Goal: Task Accomplishment & Management: Manage account settings

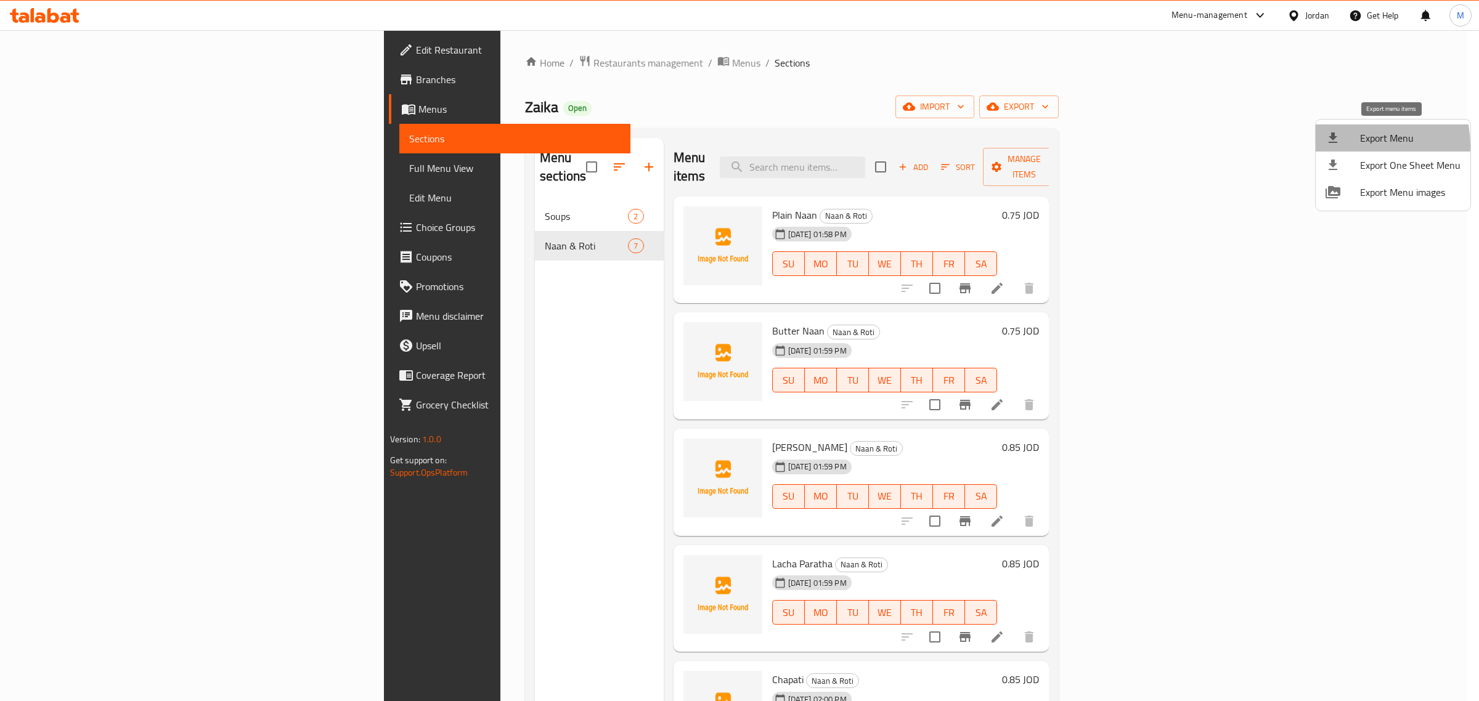
click at [1356, 145] on li "Export Menu" at bounding box center [1393, 137] width 155 height 27
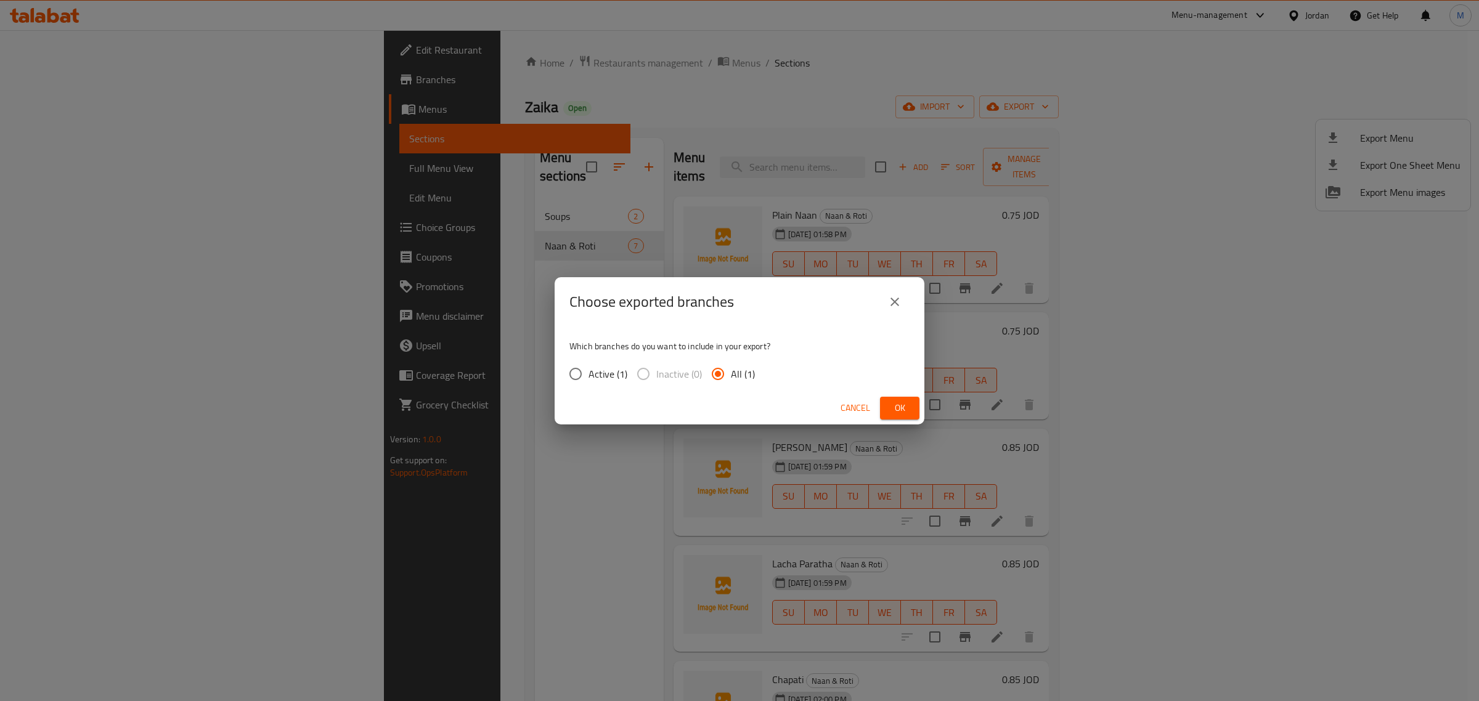
click at [898, 302] on icon "close" at bounding box center [894, 302] width 15 height 15
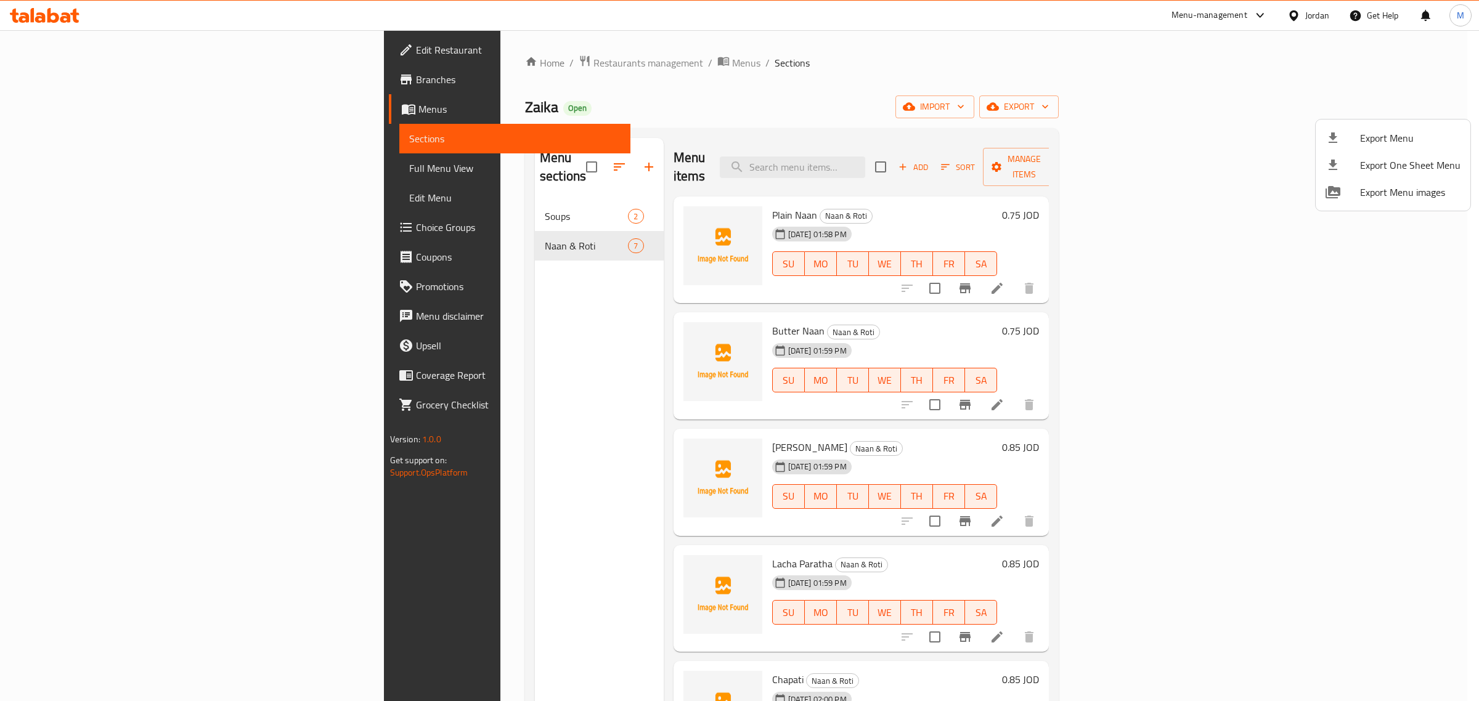
click at [1203, 102] on div at bounding box center [739, 350] width 1479 height 701
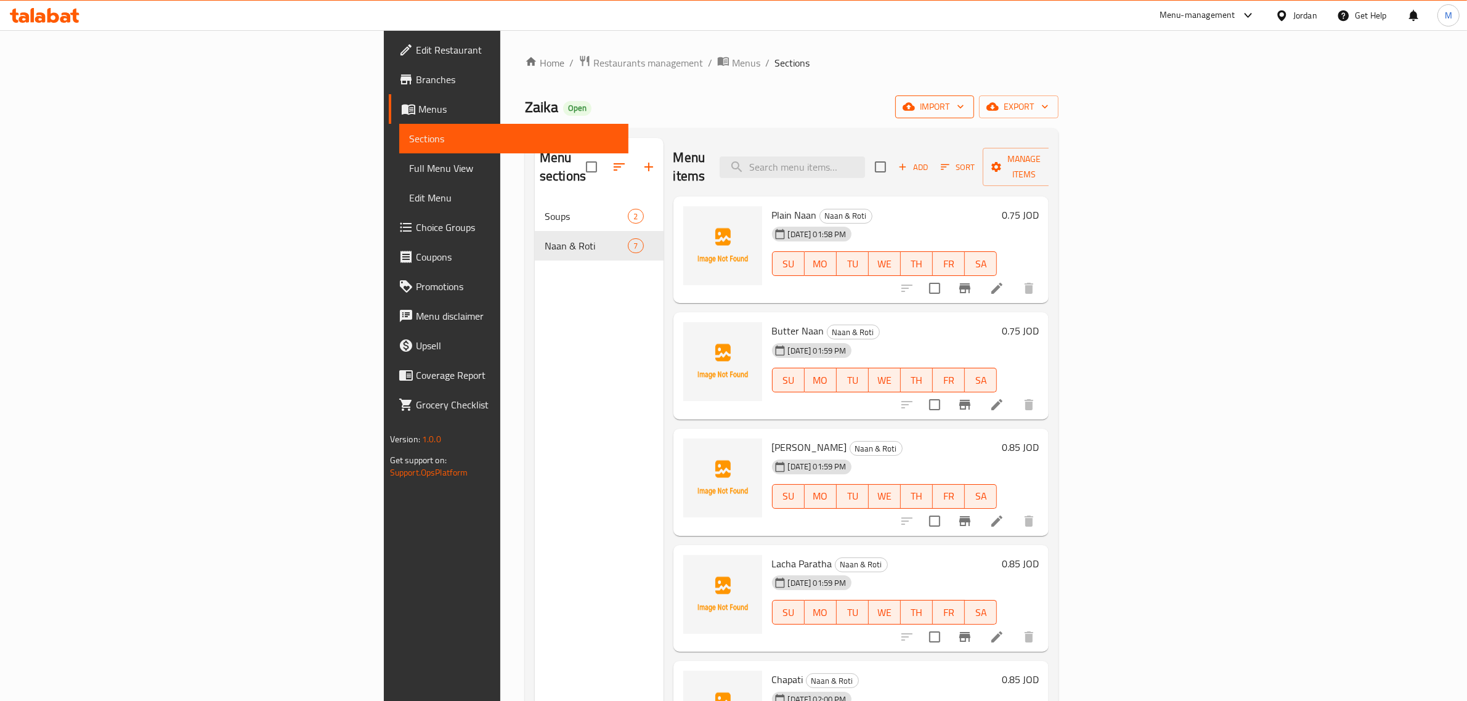
click at [964, 103] on span "import" at bounding box center [934, 106] width 59 height 15
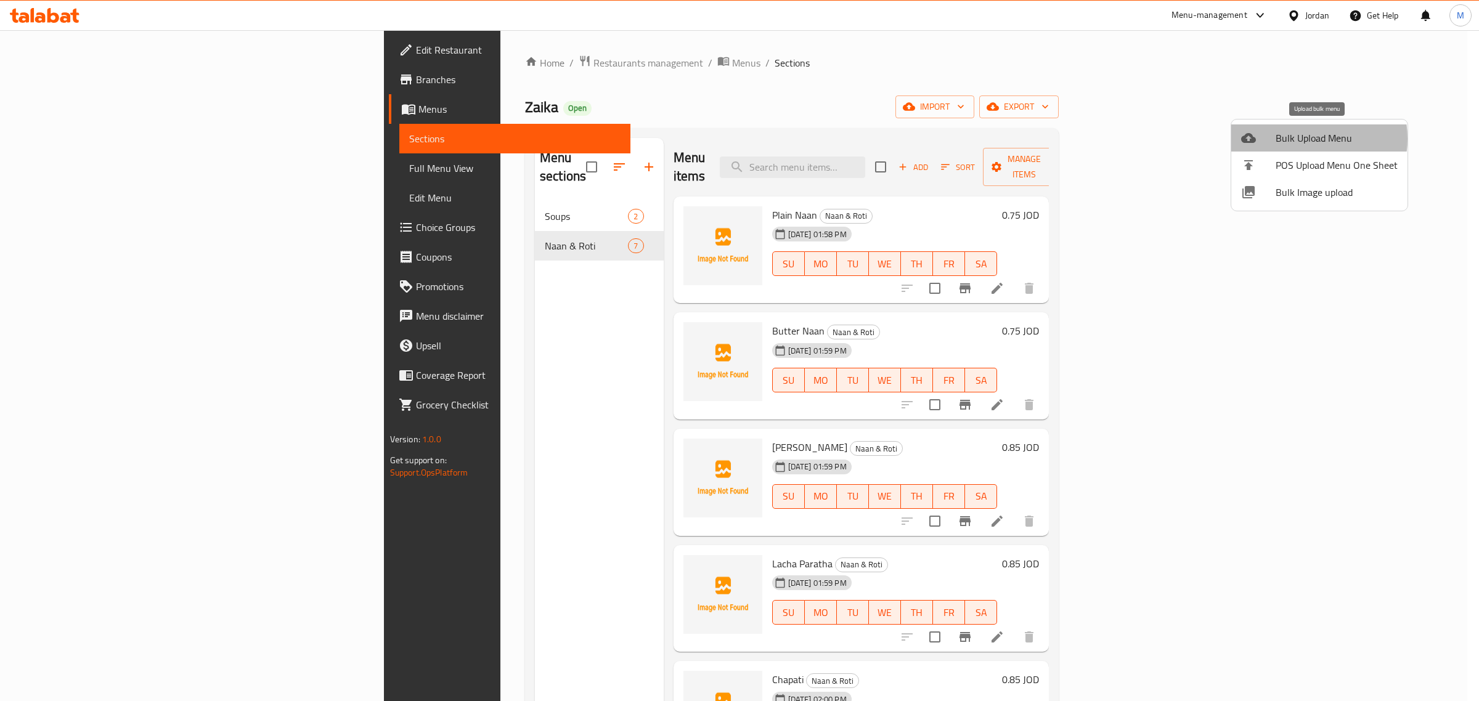
click at [1302, 139] on span "Bulk Upload Menu" at bounding box center [1336, 138] width 122 height 15
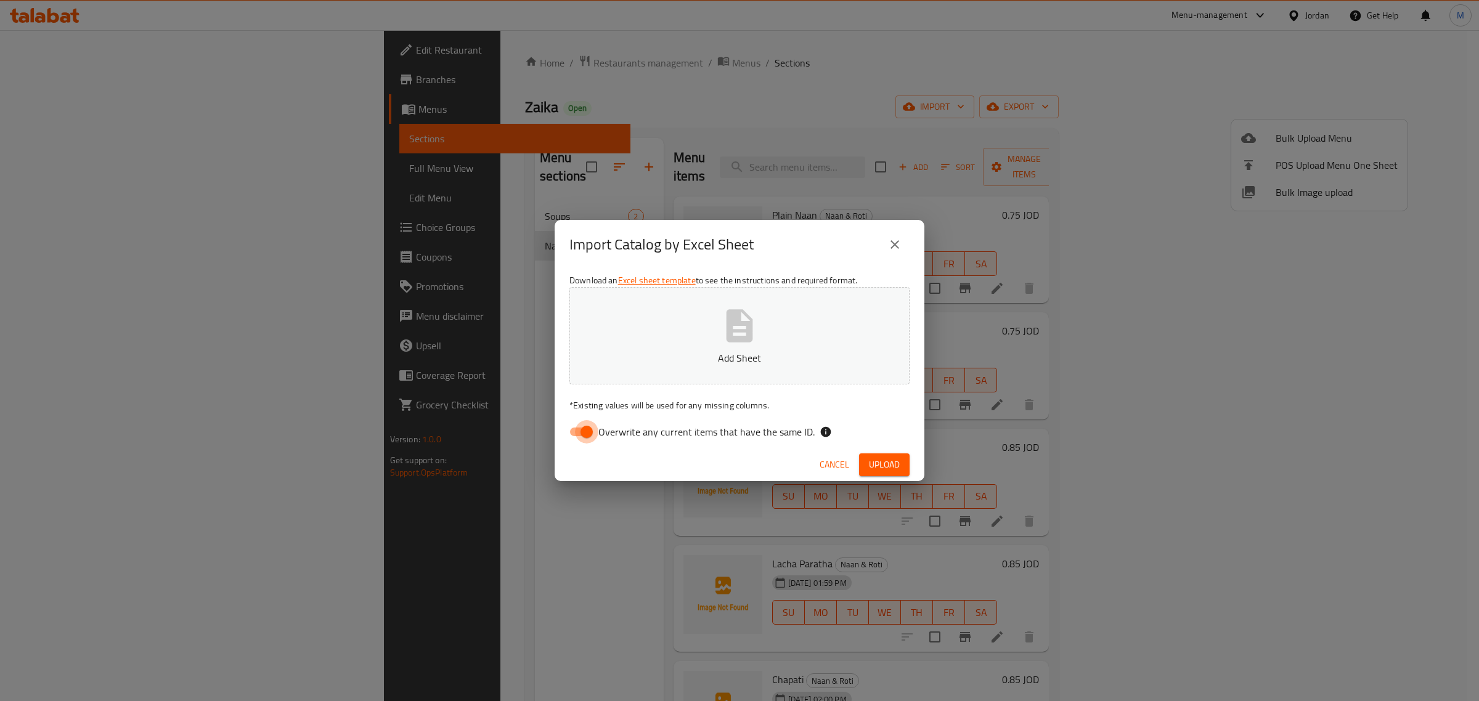
click at [588, 433] on input "Overwrite any current items that have the same ID." at bounding box center [586, 431] width 70 height 23
checkbox input "false"
click at [898, 241] on icon "close" at bounding box center [894, 244] width 15 height 15
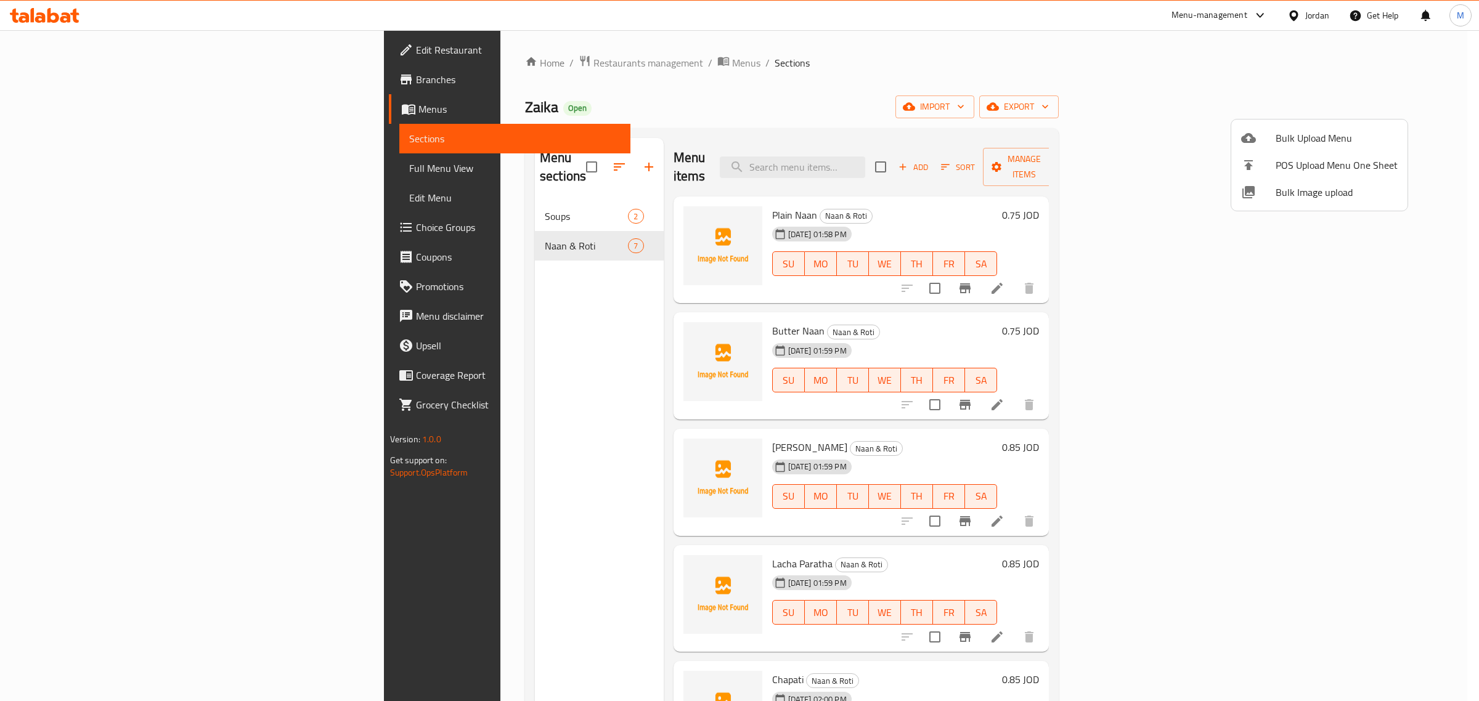
click at [409, 484] on div at bounding box center [739, 350] width 1479 height 701
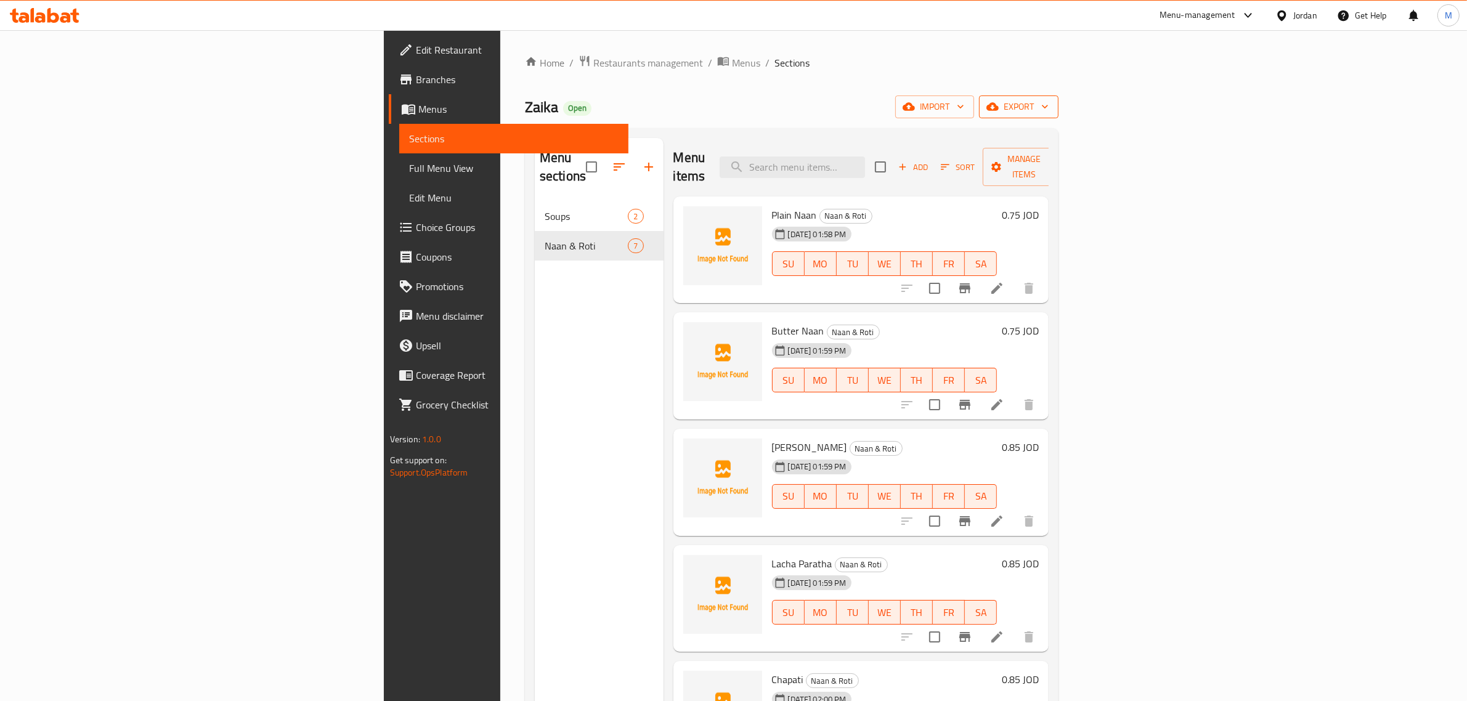
click at [1049, 102] on span "export" at bounding box center [1019, 106] width 60 height 15
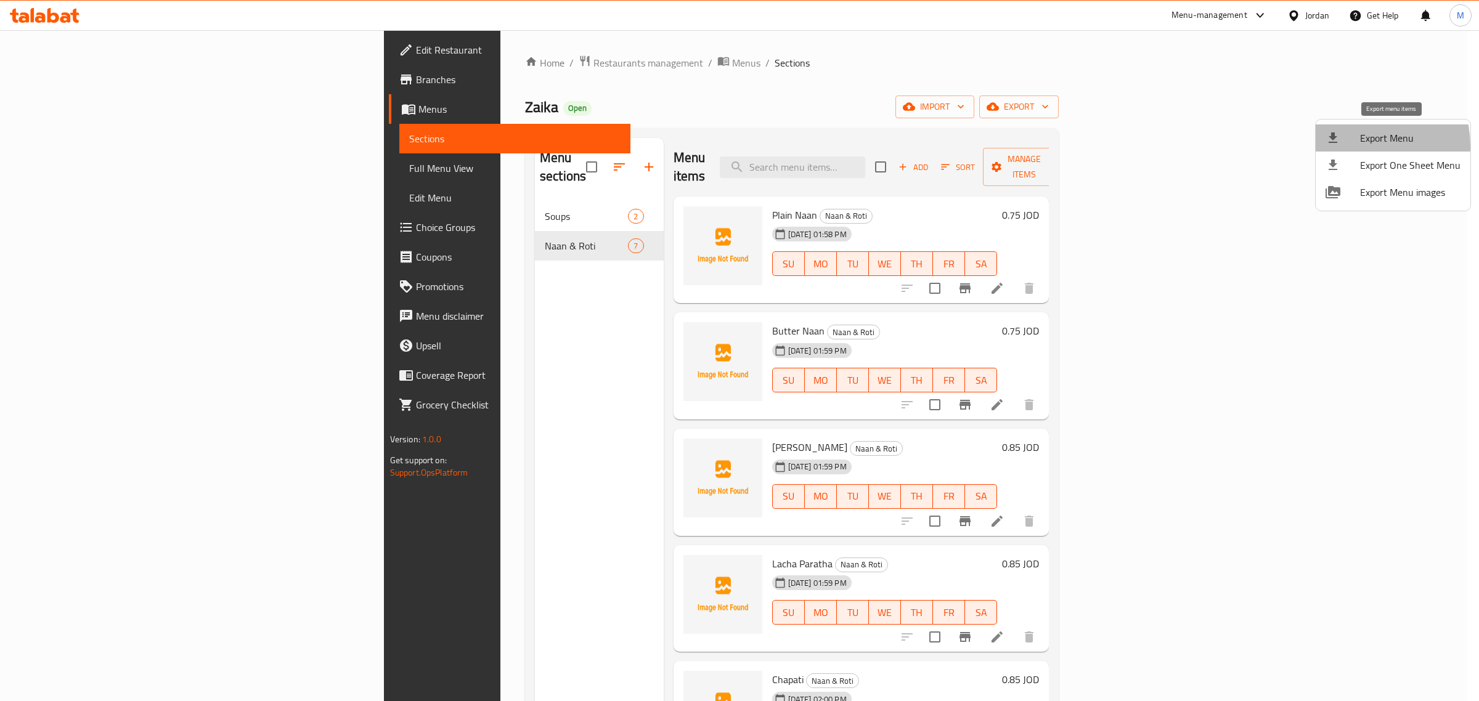
click at [1354, 146] on li "Export Menu" at bounding box center [1393, 137] width 155 height 27
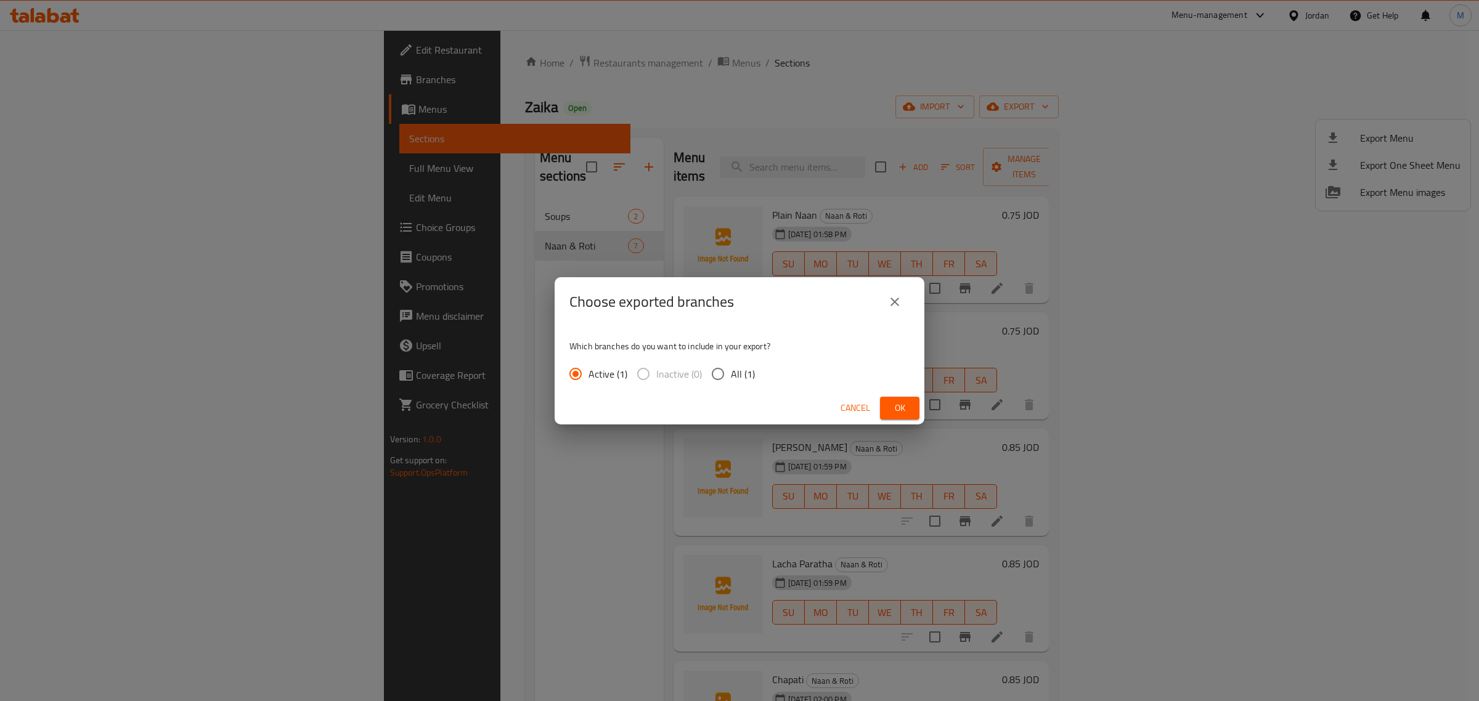
drag, startPoint x: 905, startPoint y: 282, endPoint x: 889, endPoint y: 327, distance: 47.7
click at [904, 282] on div "Choose exported branches" at bounding box center [740, 301] width 370 height 49
click at [898, 304] on icon "close" at bounding box center [894, 302] width 15 height 15
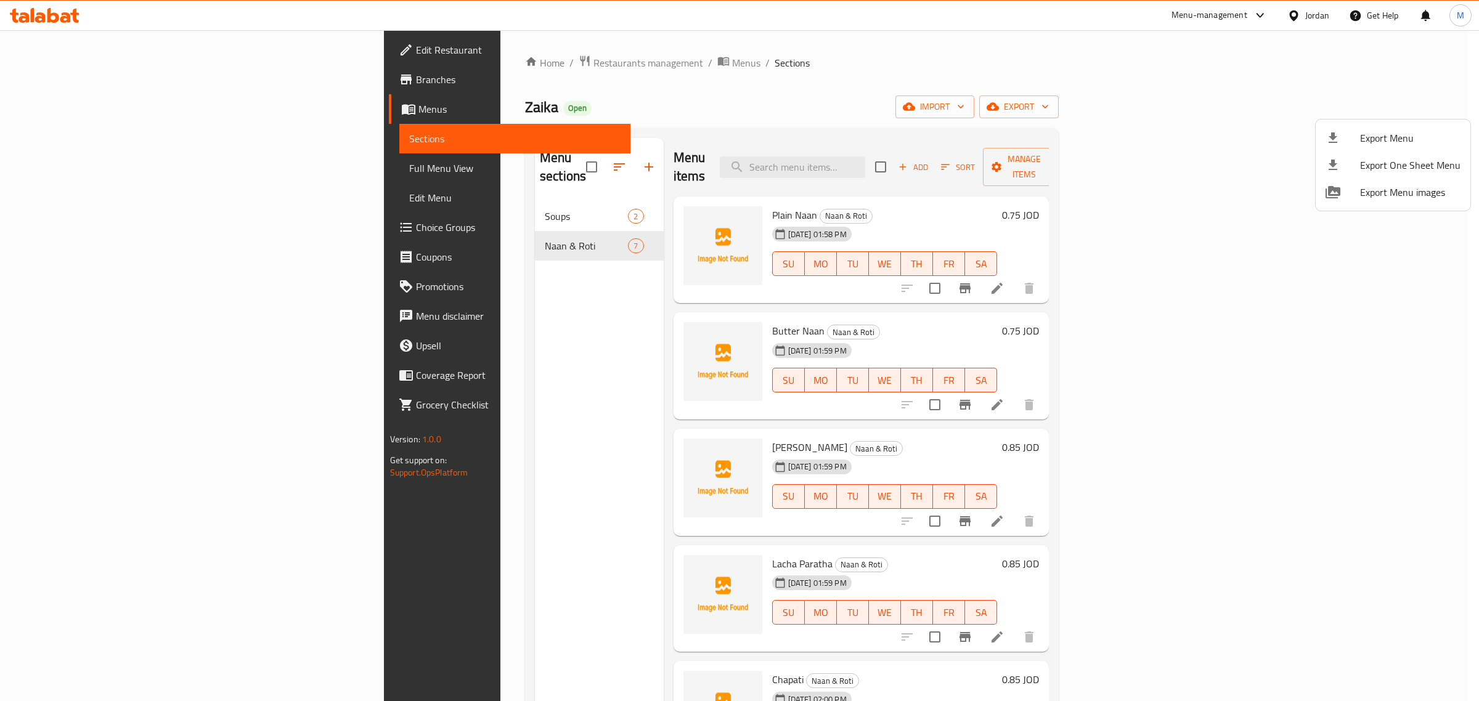
drag, startPoint x: 1200, startPoint y: 90, endPoint x: 1224, endPoint y: 87, distance: 24.2
click at [1206, 91] on div at bounding box center [739, 350] width 1479 height 701
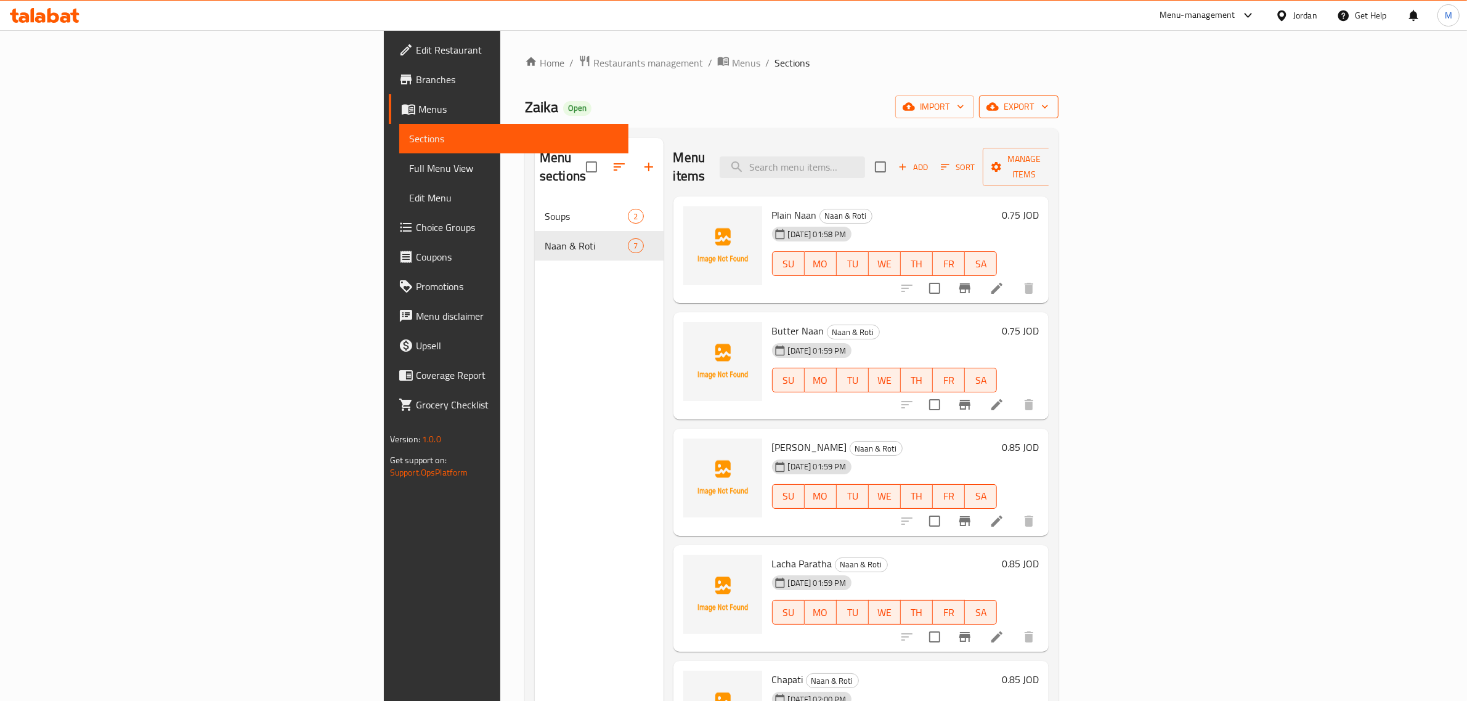
click at [1049, 104] on span "export" at bounding box center [1019, 106] width 60 height 15
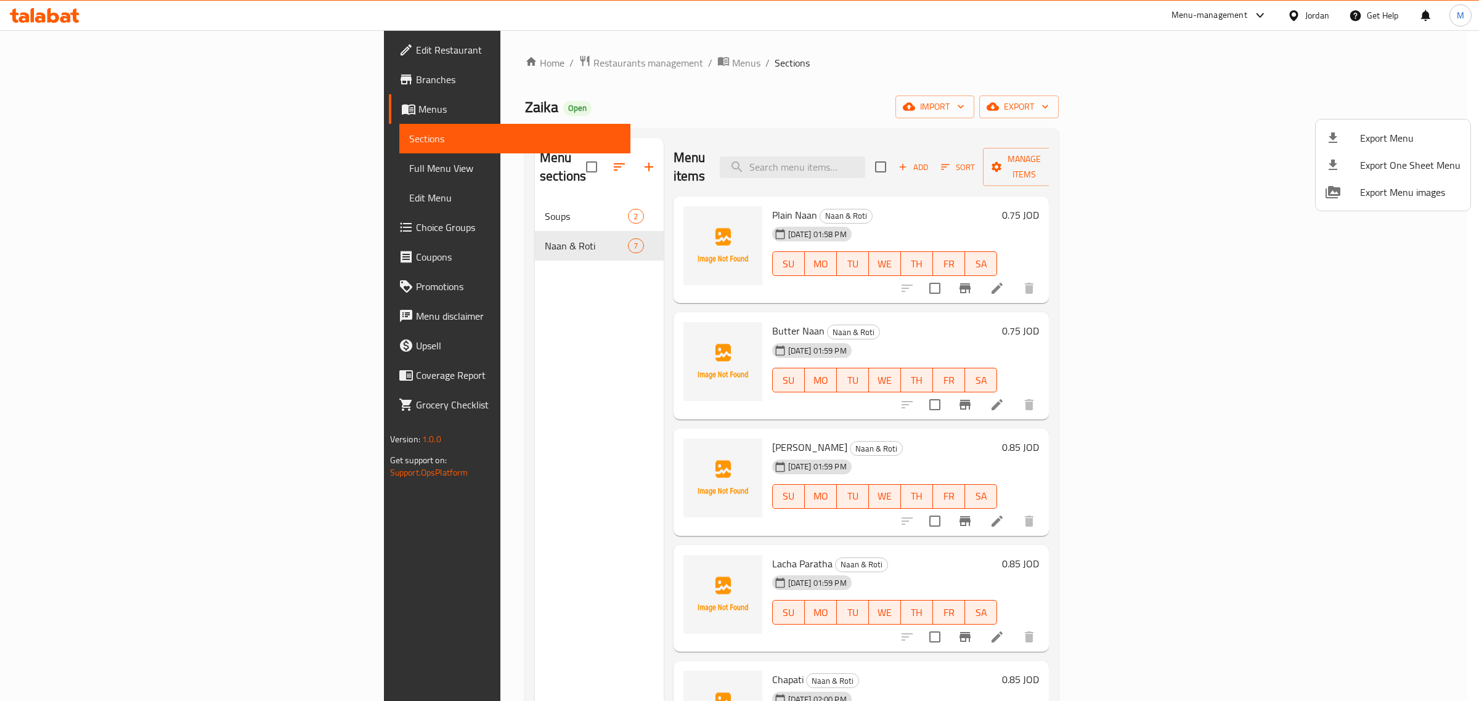
click at [1322, 110] on div at bounding box center [739, 350] width 1479 height 701
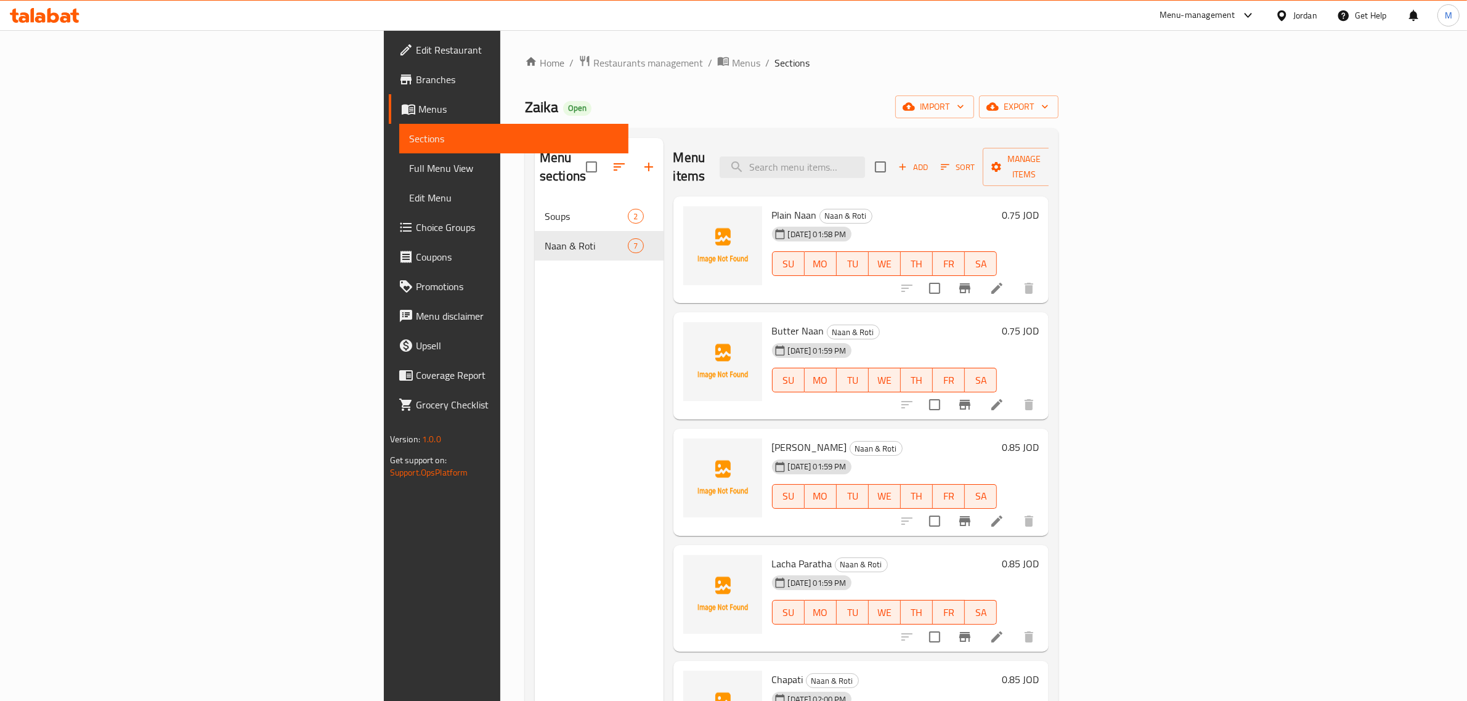
click at [964, 110] on span "import" at bounding box center [934, 106] width 59 height 15
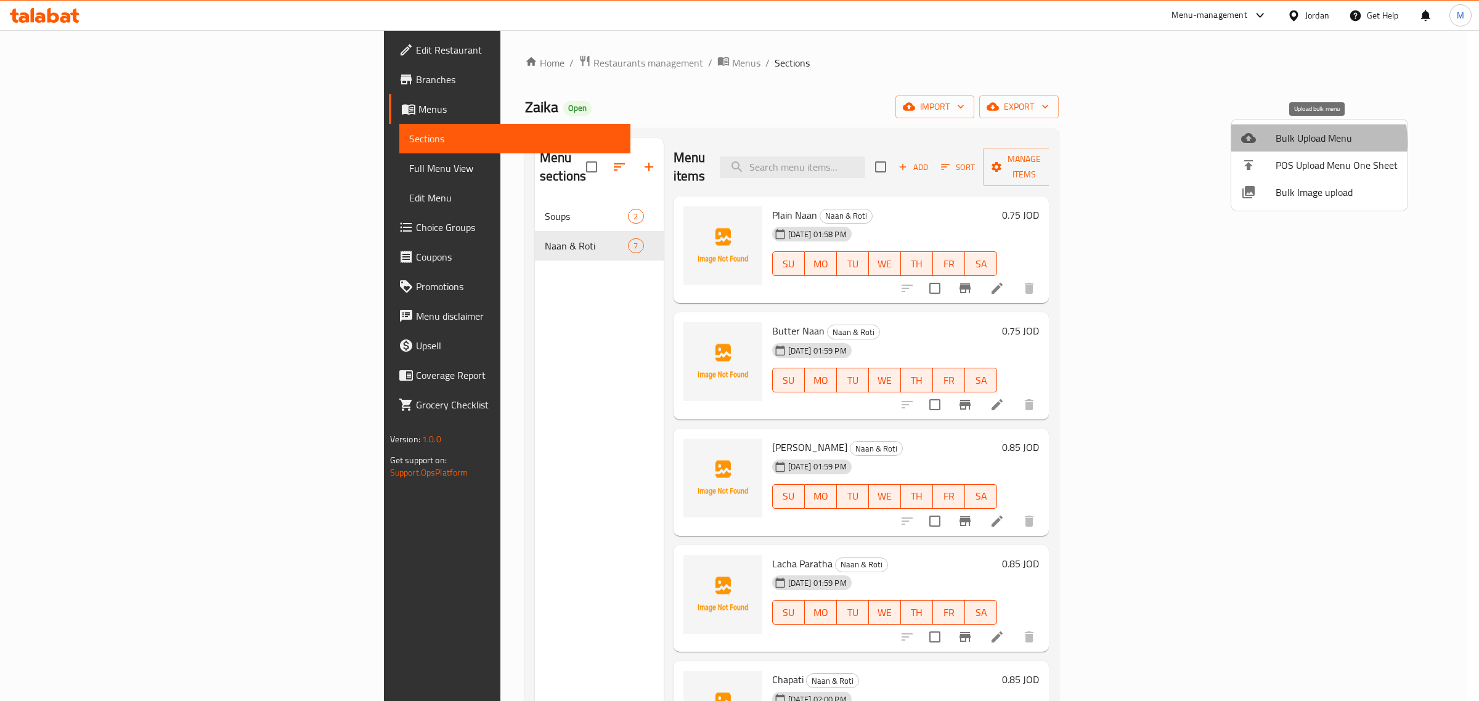
click at [1288, 142] on span "Bulk Upload Menu" at bounding box center [1336, 138] width 122 height 15
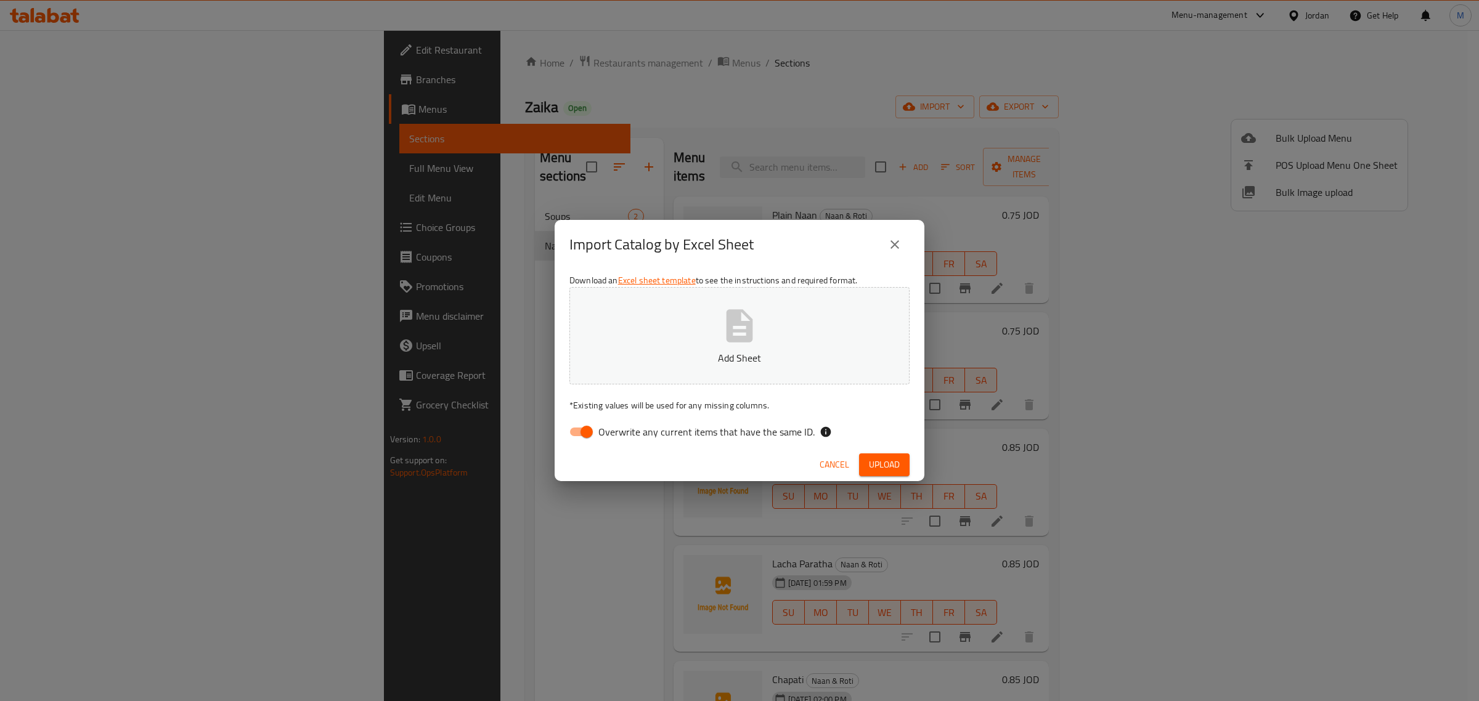
click at [744, 334] on icon "button" at bounding box center [739, 325] width 39 height 39
click at [590, 433] on input "Overwrite any current items that have the same ID." at bounding box center [586, 431] width 70 height 23
checkbox input "false"
click at [893, 464] on span "Upload" at bounding box center [884, 464] width 31 height 15
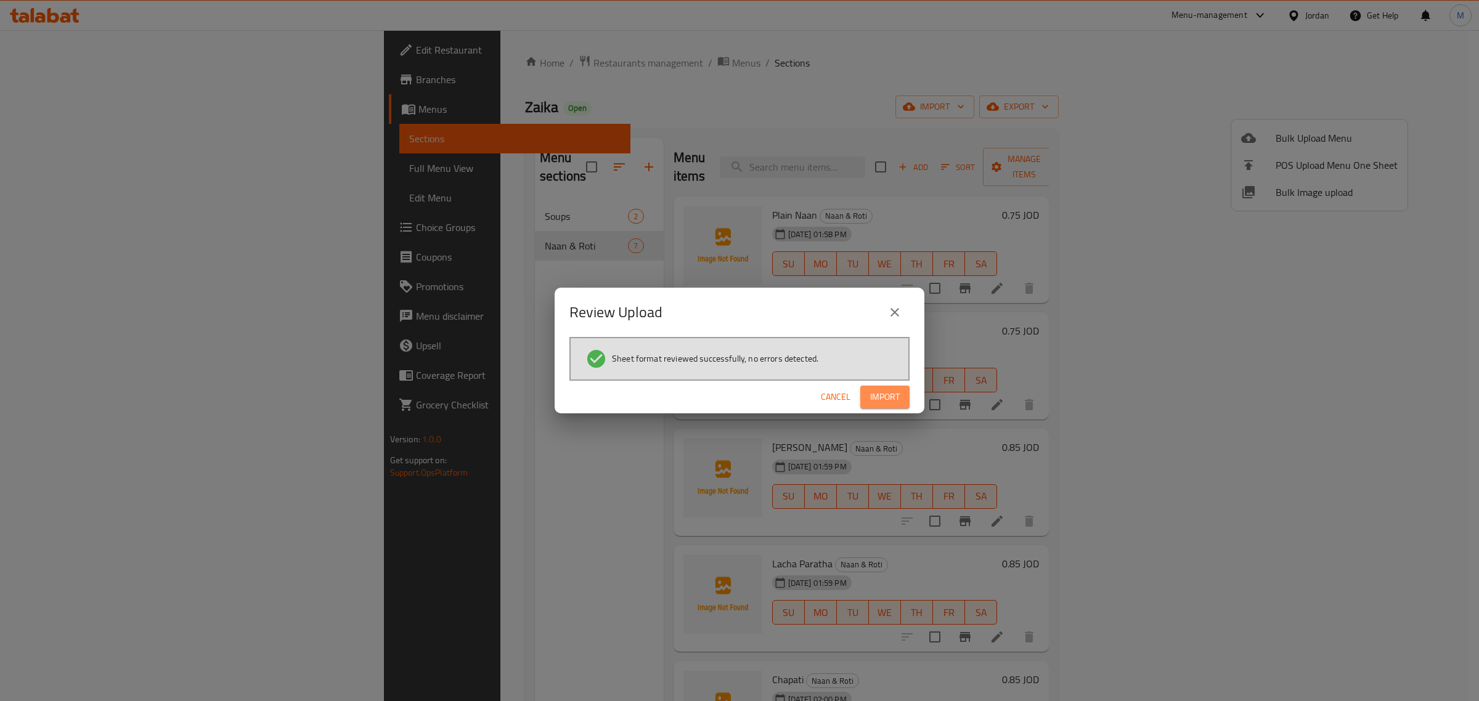
click at [886, 398] on span "Import" at bounding box center [885, 396] width 30 height 15
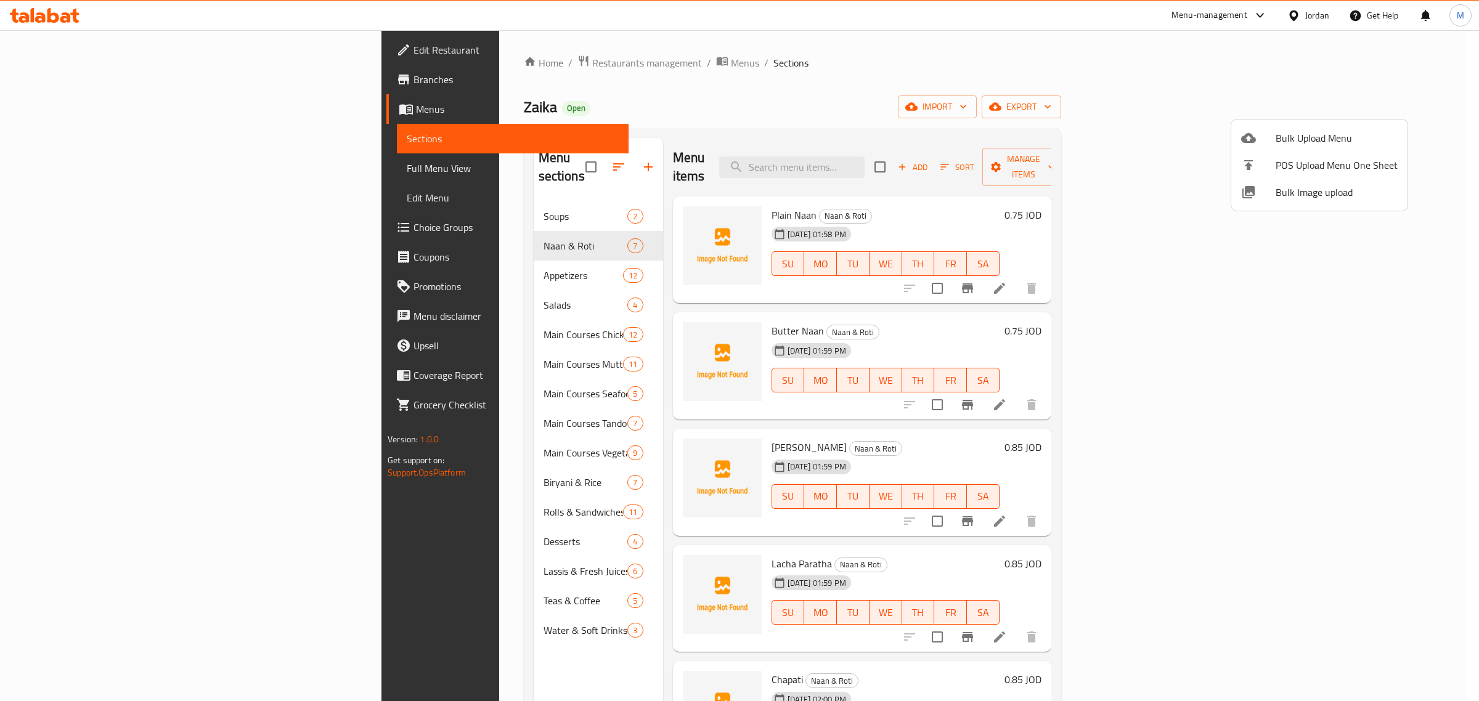
click at [405, 530] on div at bounding box center [739, 350] width 1479 height 701
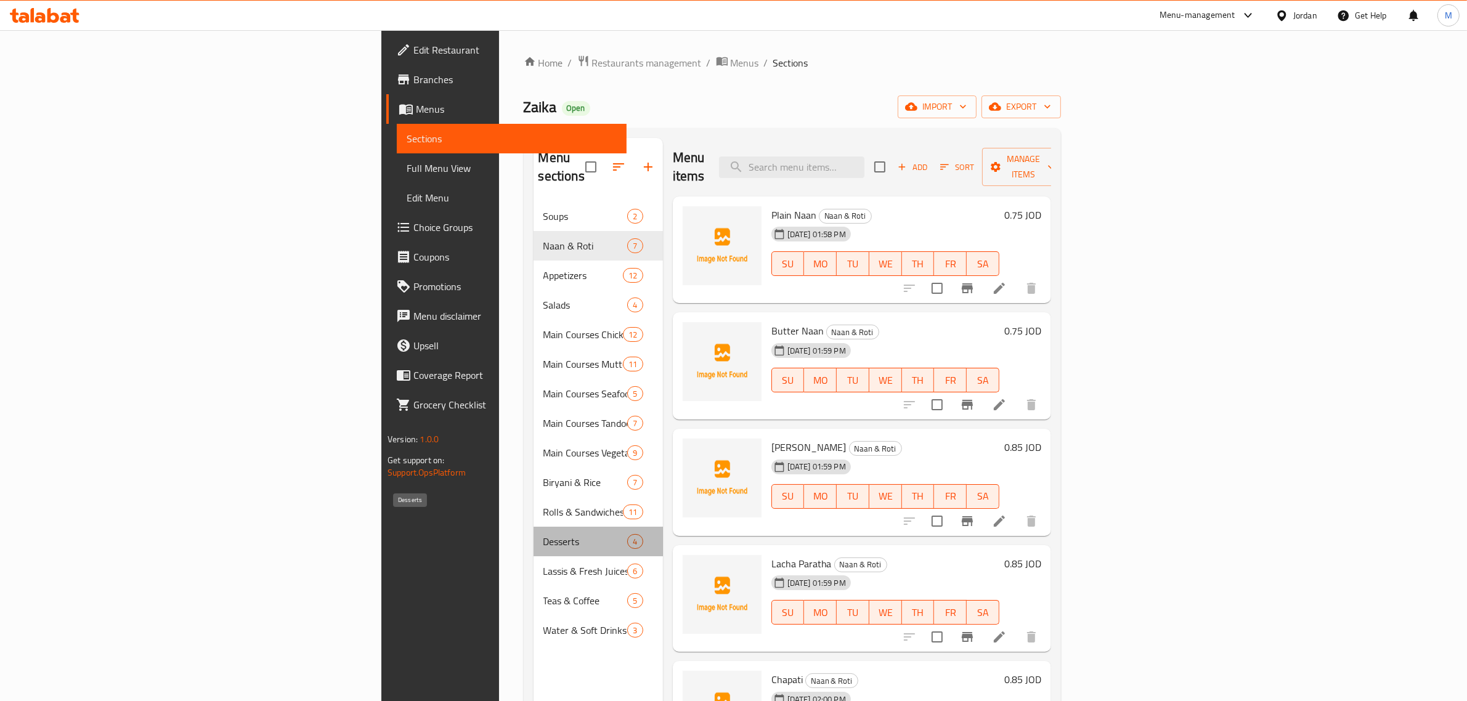
click at [543, 534] on span "Desserts" at bounding box center [585, 541] width 84 height 15
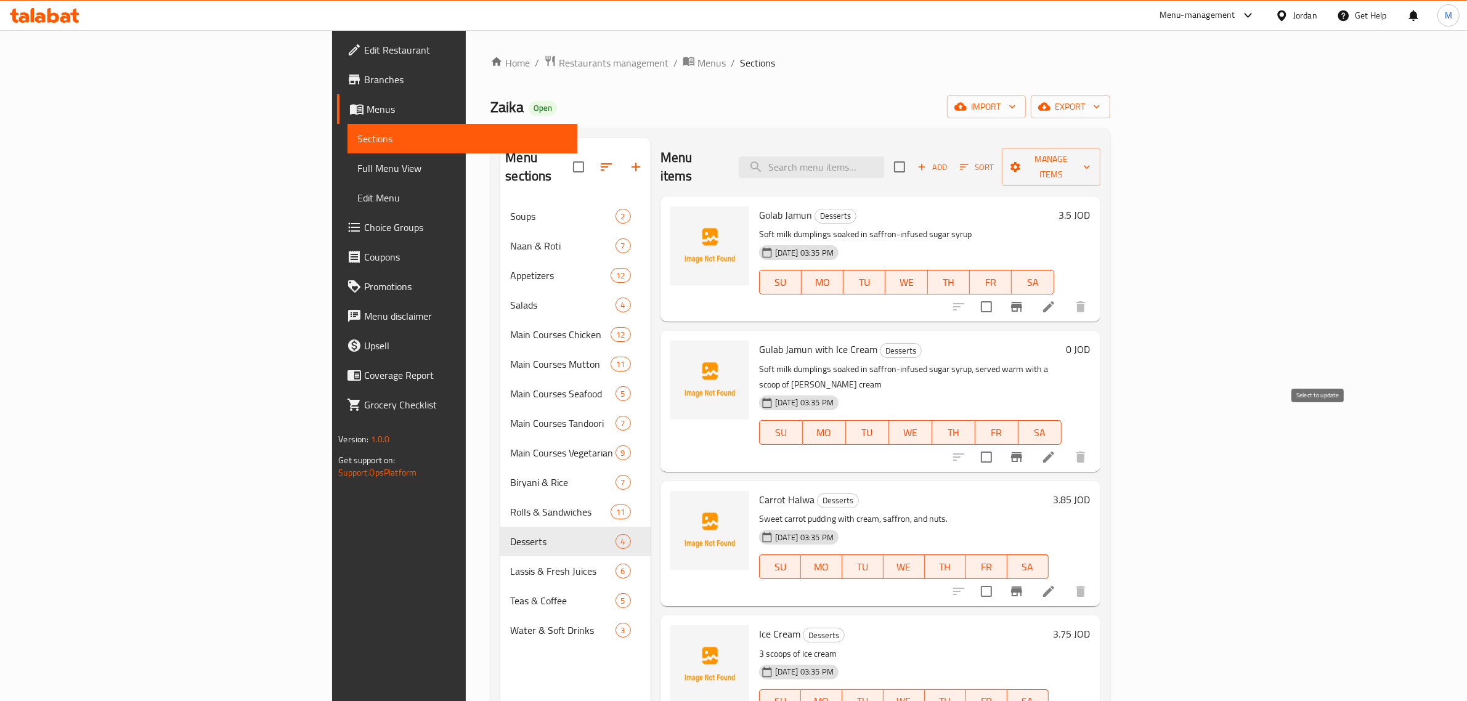
click at [999, 444] on input "checkbox" at bounding box center [987, 457] width 26 height 26
click at [1090, 155] on span "Manage items" at bounding box center [1051, 167] width 78 height 31
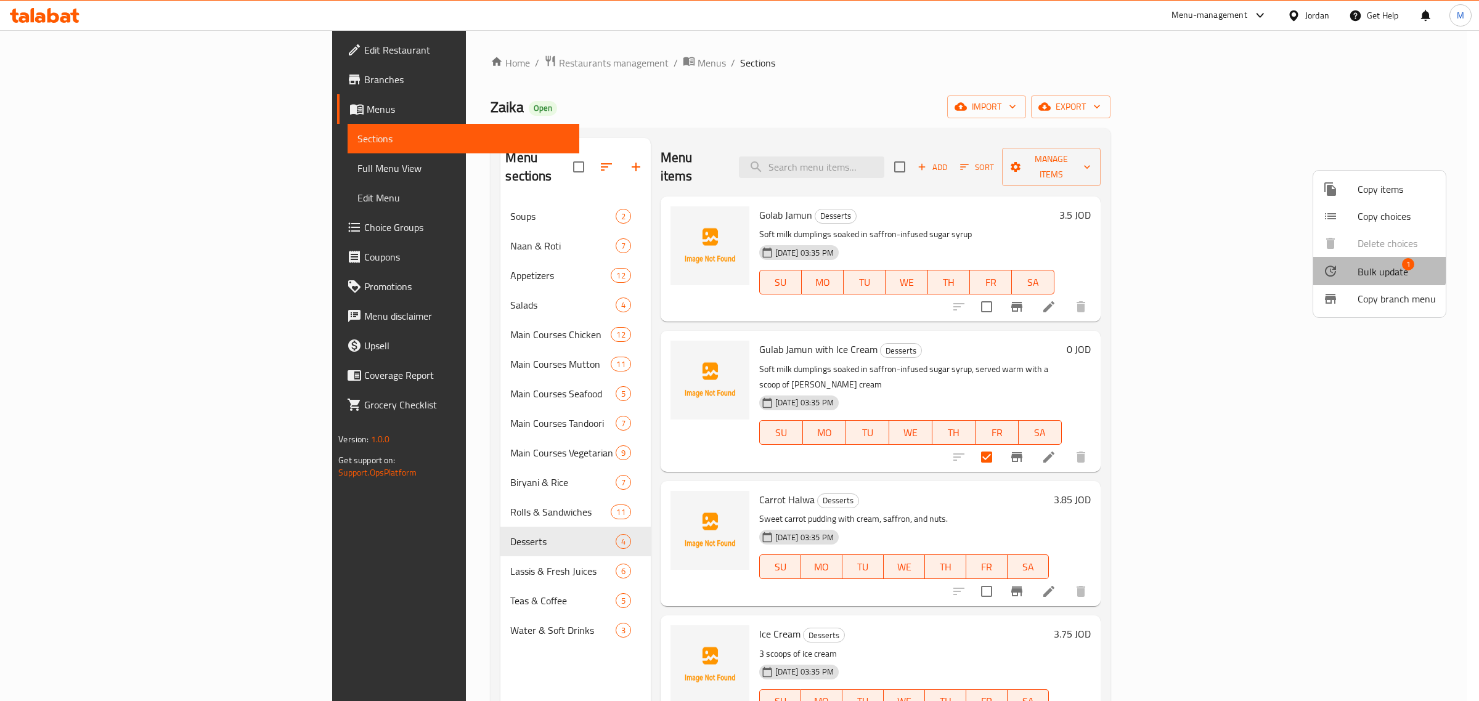
click at [1350, 259] on li "Bulk update 1" at bounding box center [1379, 271] width 132 height 28
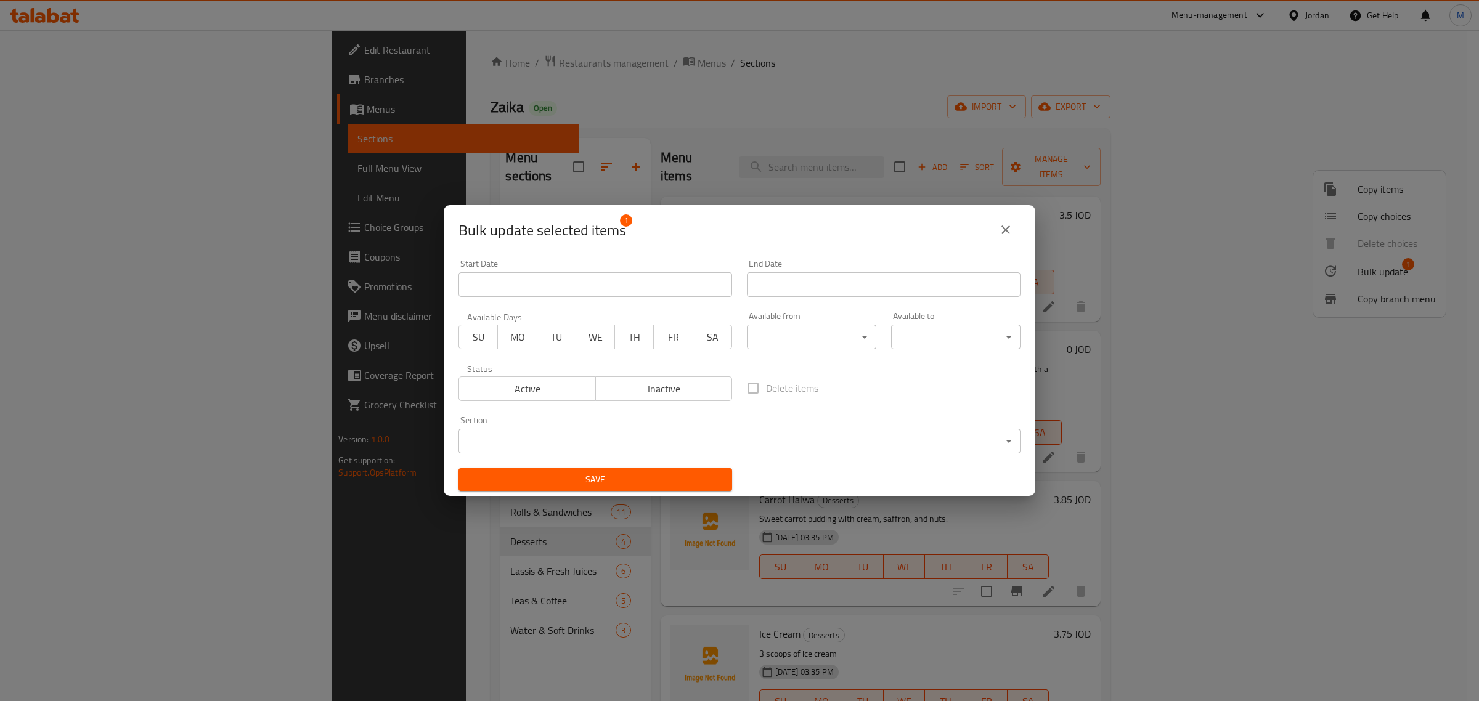
click at [663, 394] on span "Inactive" at bounding box center [664, 389] width 127 height 18
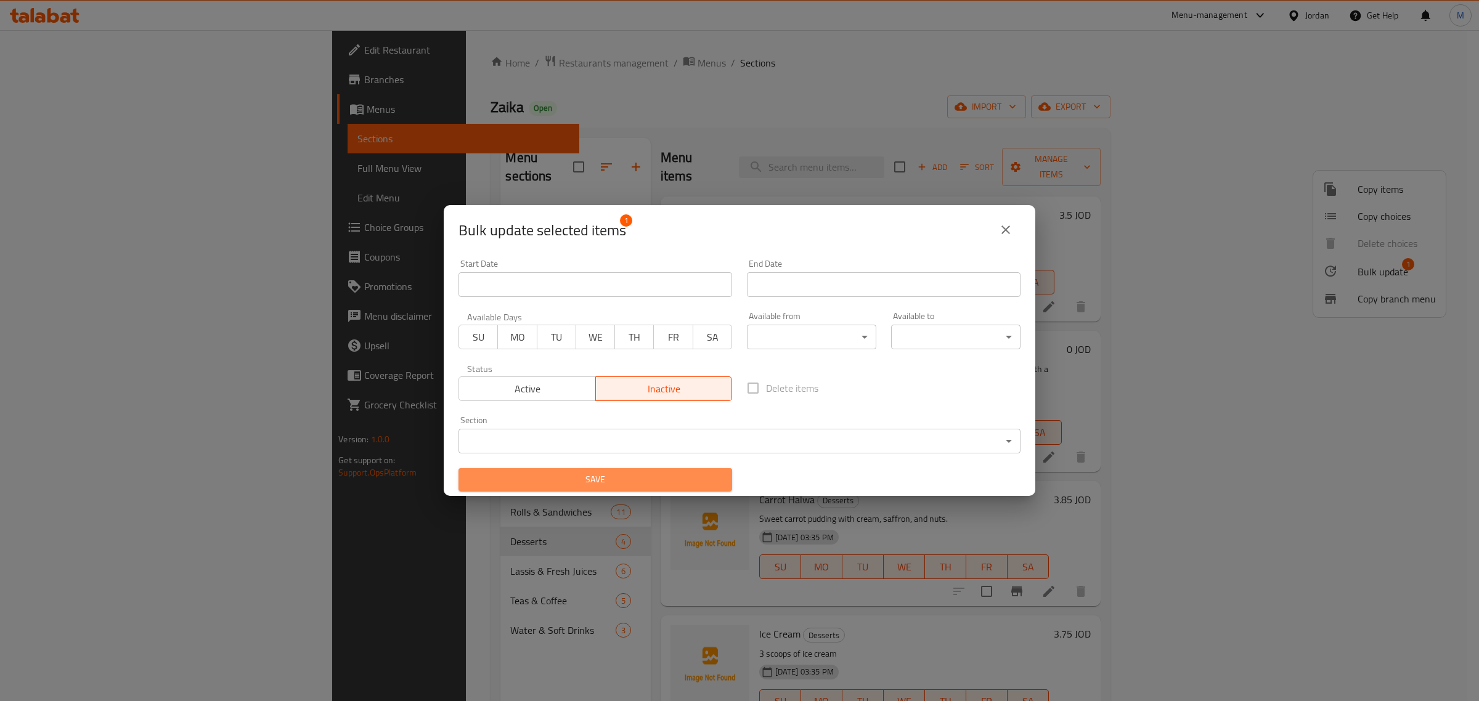
click at [662, 488] on button "Save" at bounding box center [595, 479] width 274 height 23
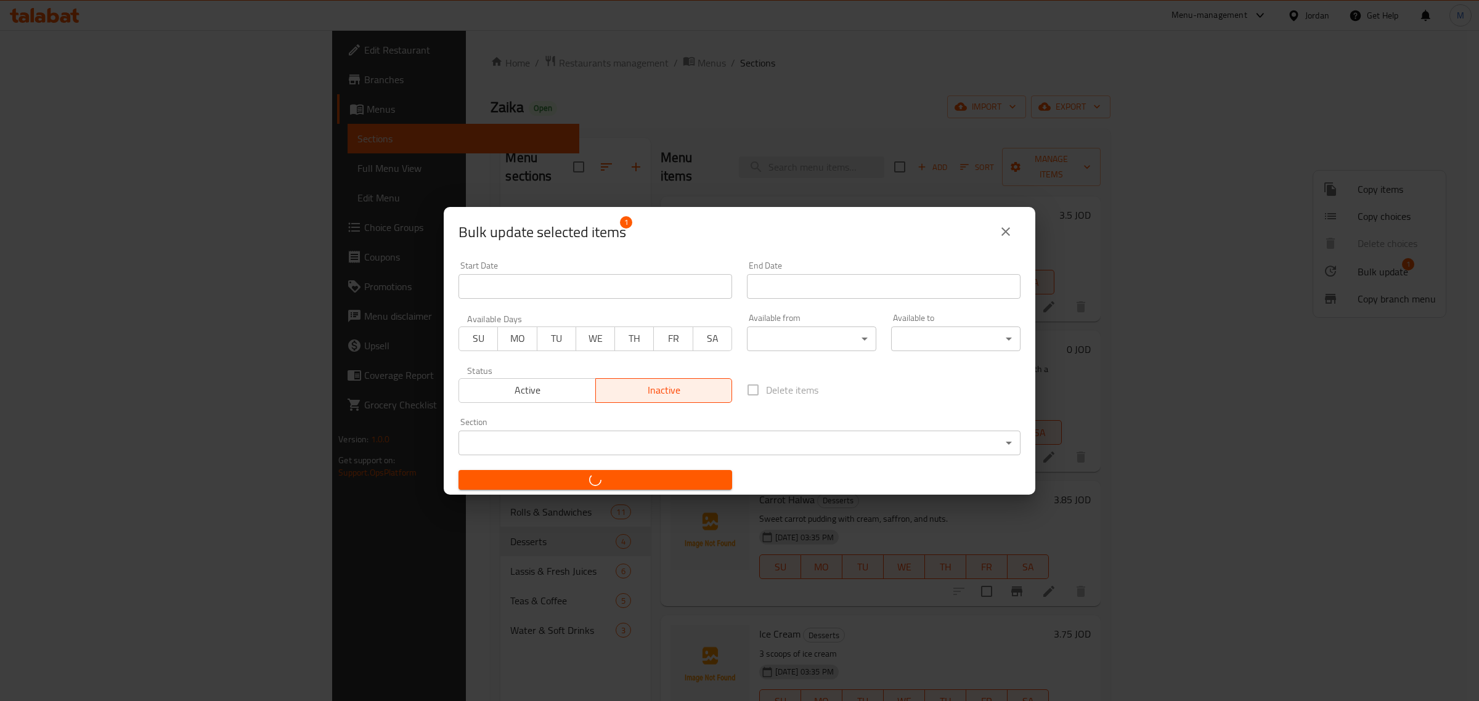
checkbox input "false"
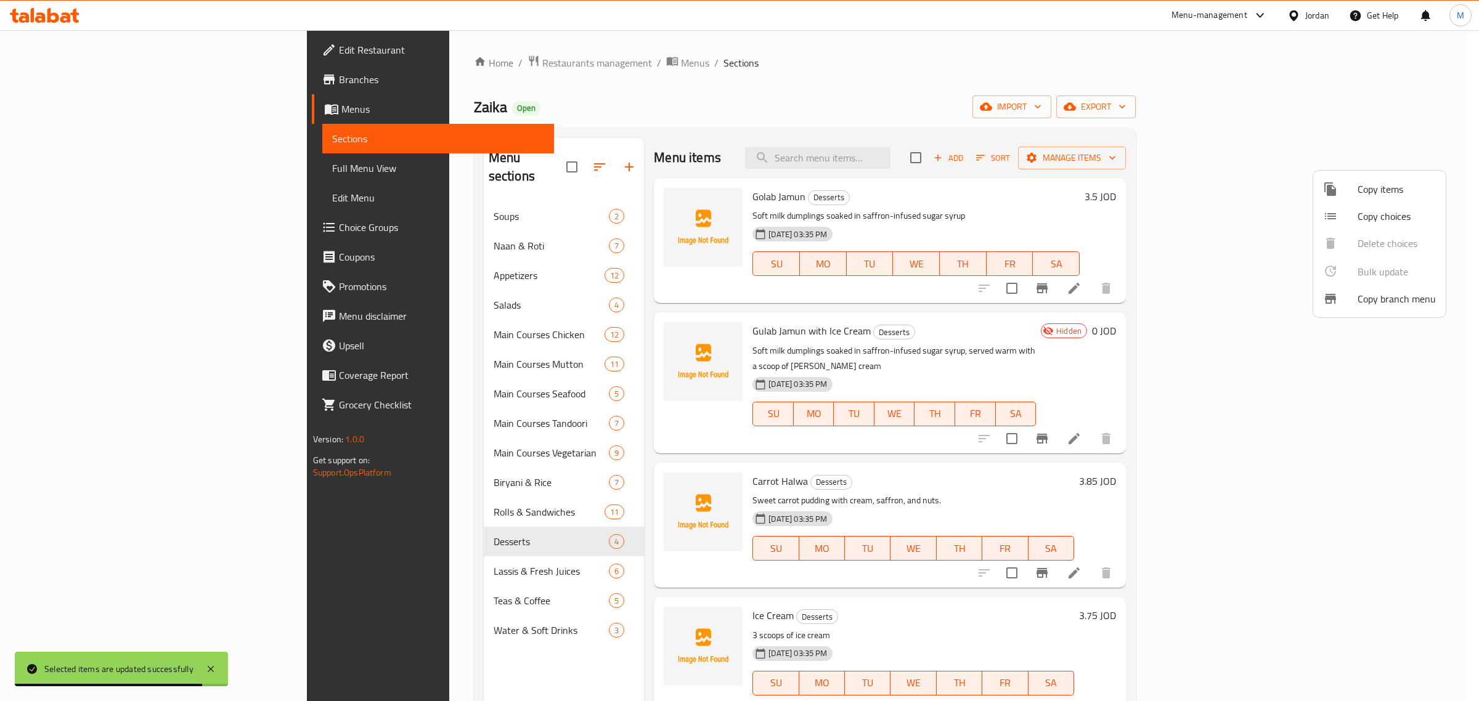
click at [487, 396] on div at bounding box center [739, 350] width 1479 height 701
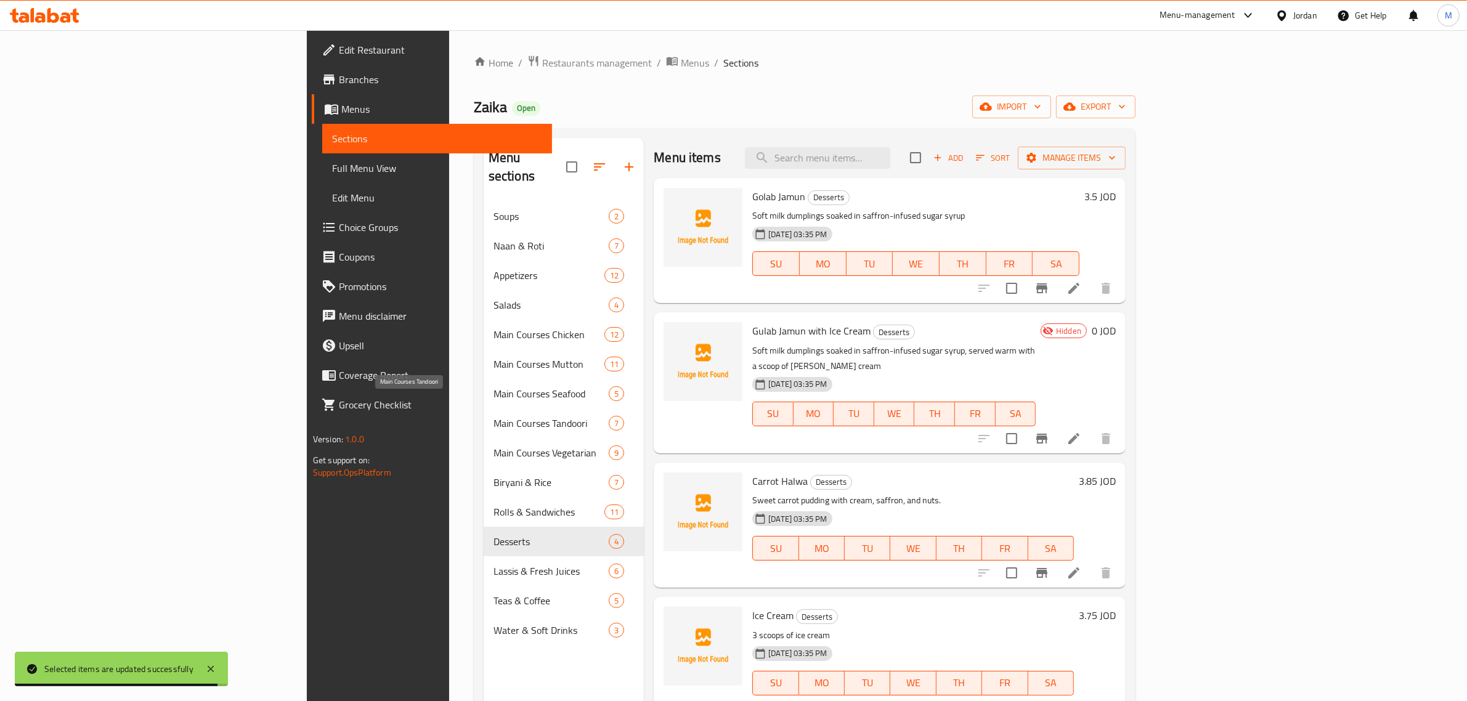
click at [515, 416] on span "Main Courses Tandoori" at bounding box center [551, 423] width 115 height 15
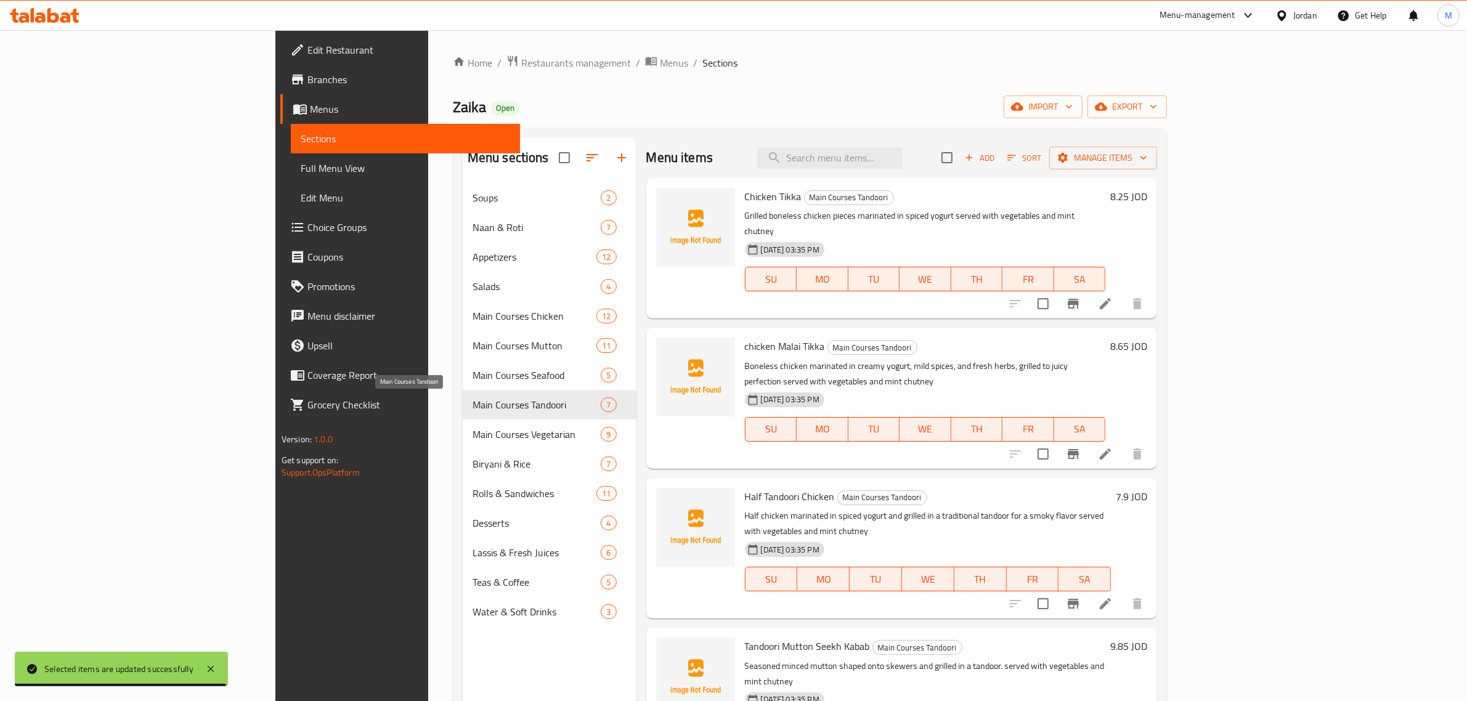
click at [515, 404] on span "Main Courses Tandoori" at bounding box center [537, 404] width 129 height 15
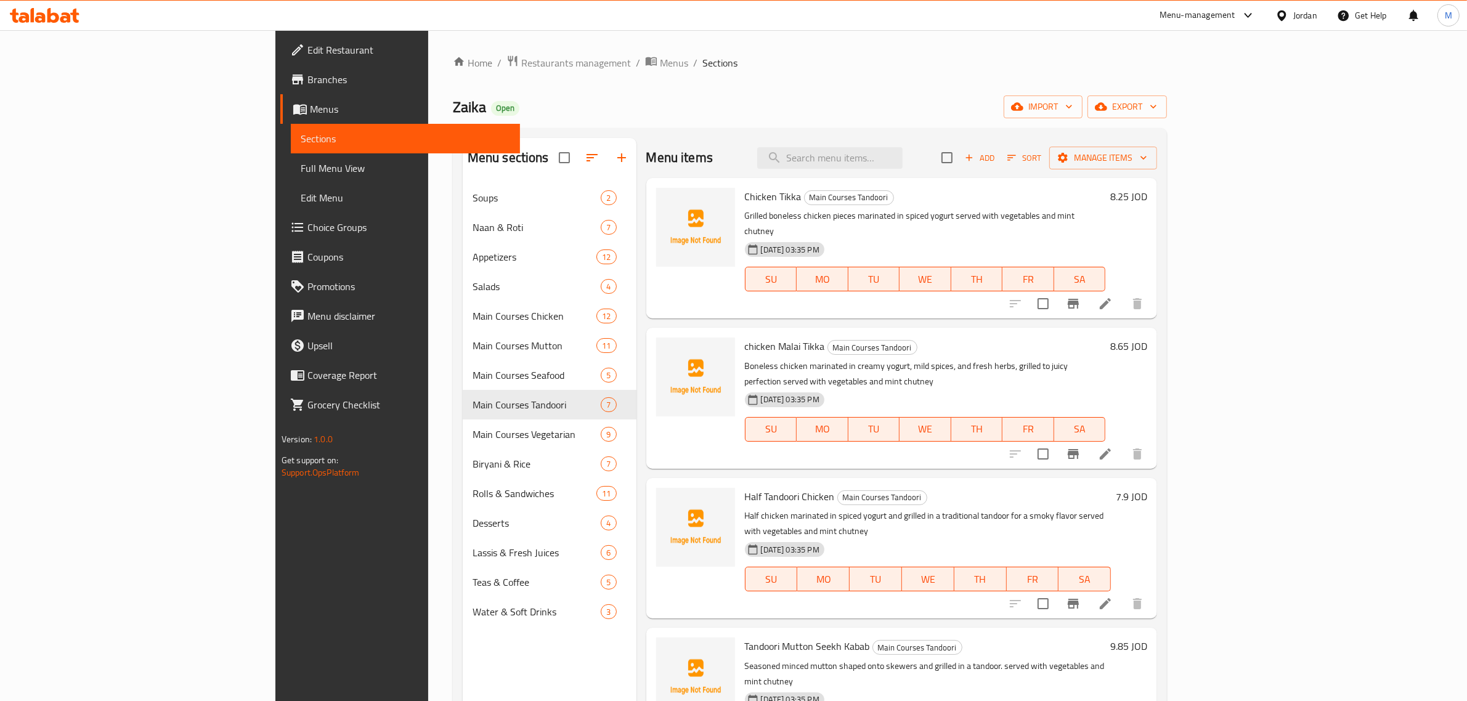
click at [551, 404] on div "Main Courses Tandoori 7" at bounding box center [550, 405] width 174 height 30
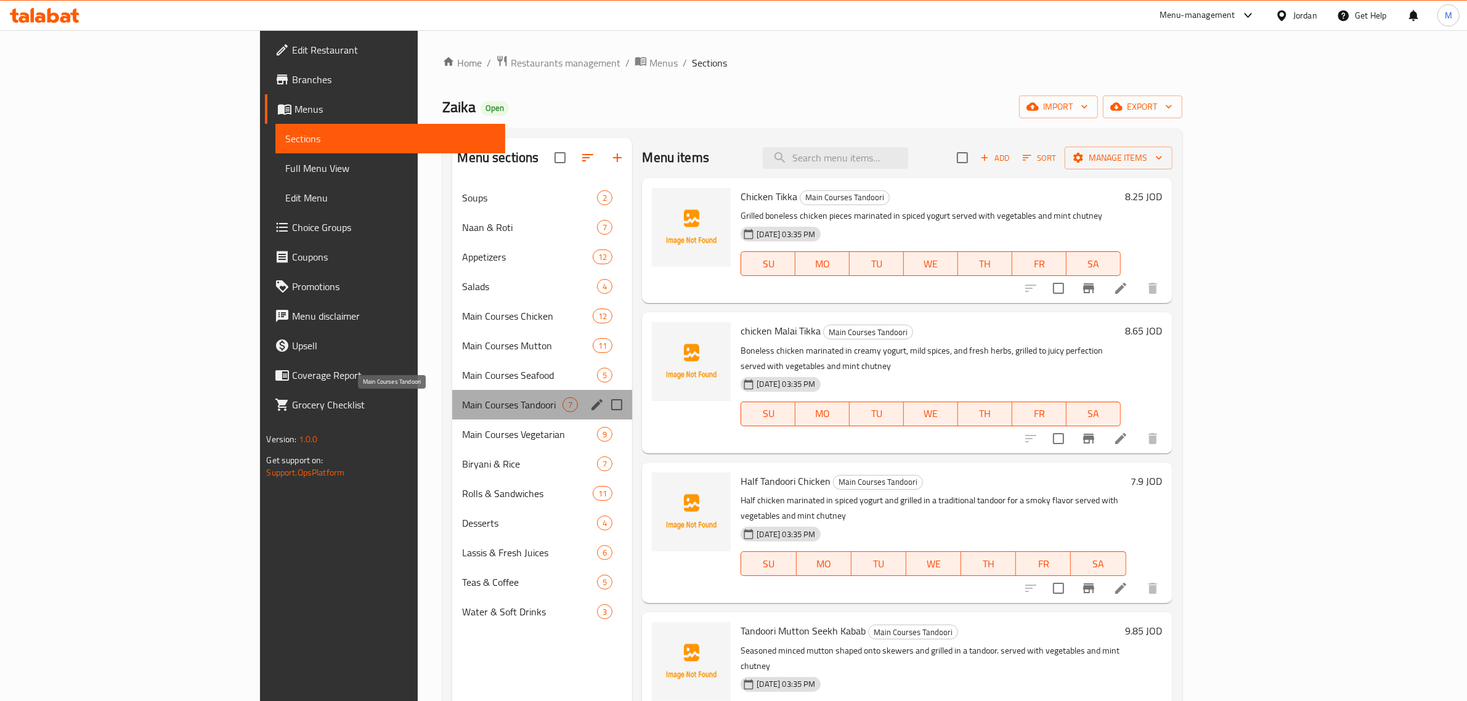
click at [462, 412] on span "Main Courses Tandoori" at bounding box center [512, 404] width 100 height 15
click at [590, 407] on icon "edit" at bounding box center [597, 404] width 15 height 15
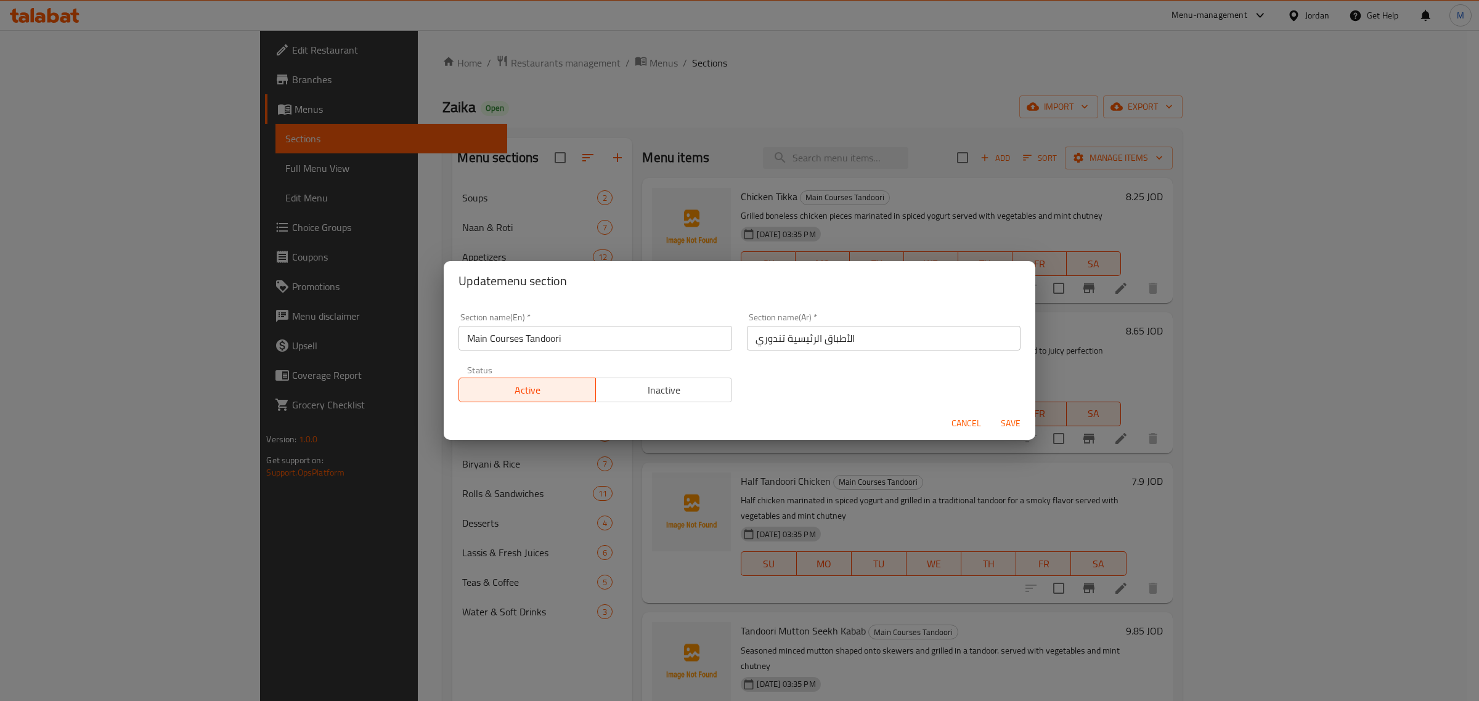
click at [958, 417] on span "Cancel" at bounding box center [966, 423] width 30 height 15
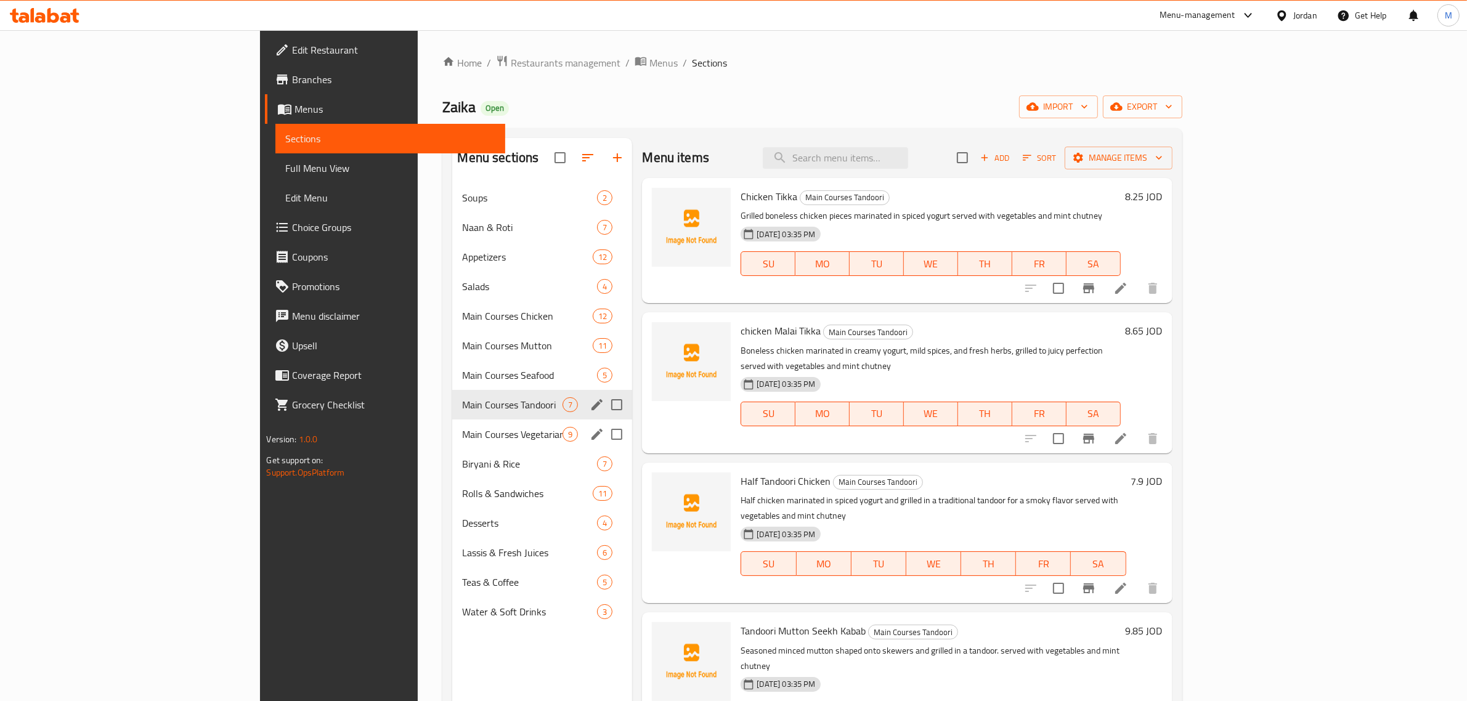
click at [590, 434] on icon "edit" at bounding box center [597, 434] width 15 height 15
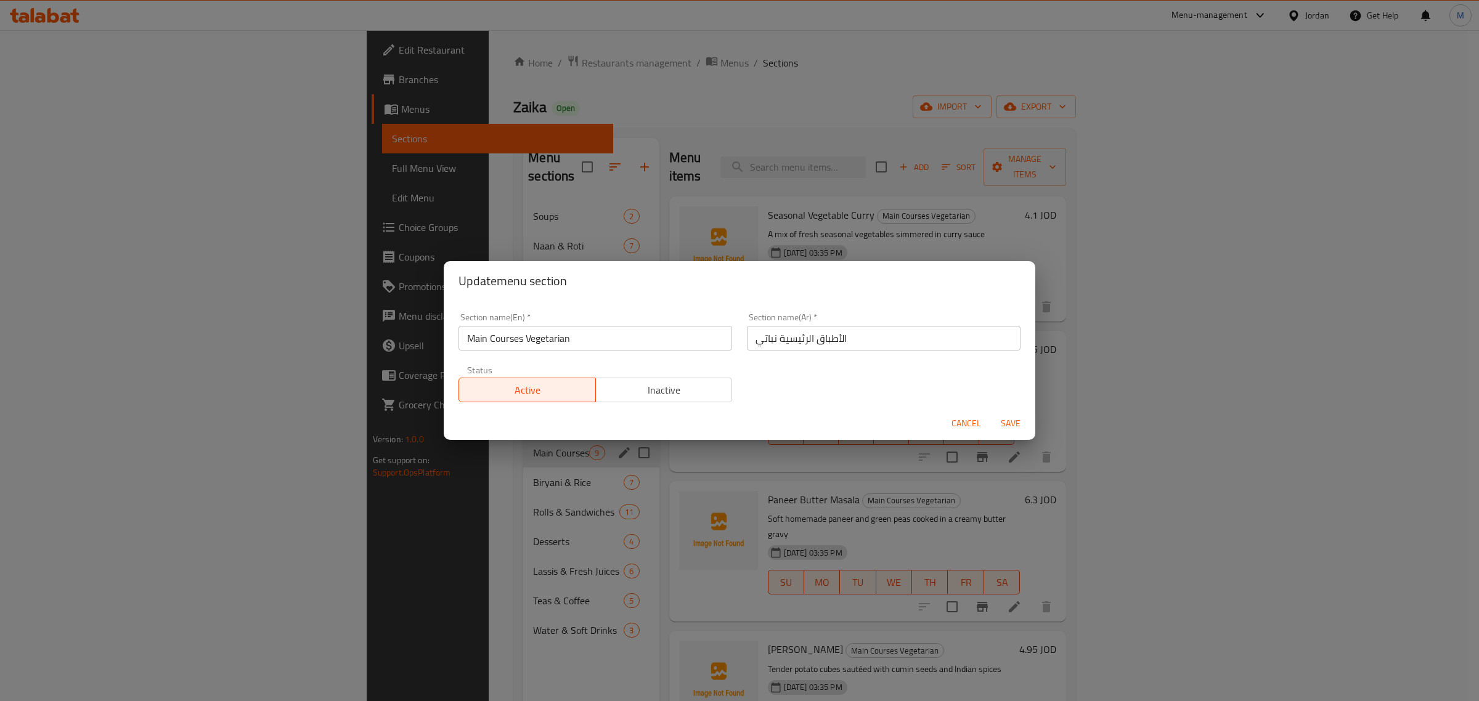
click at [956, 421] on span "Cancel" at bounding box center [966, 423] width 30 height 15
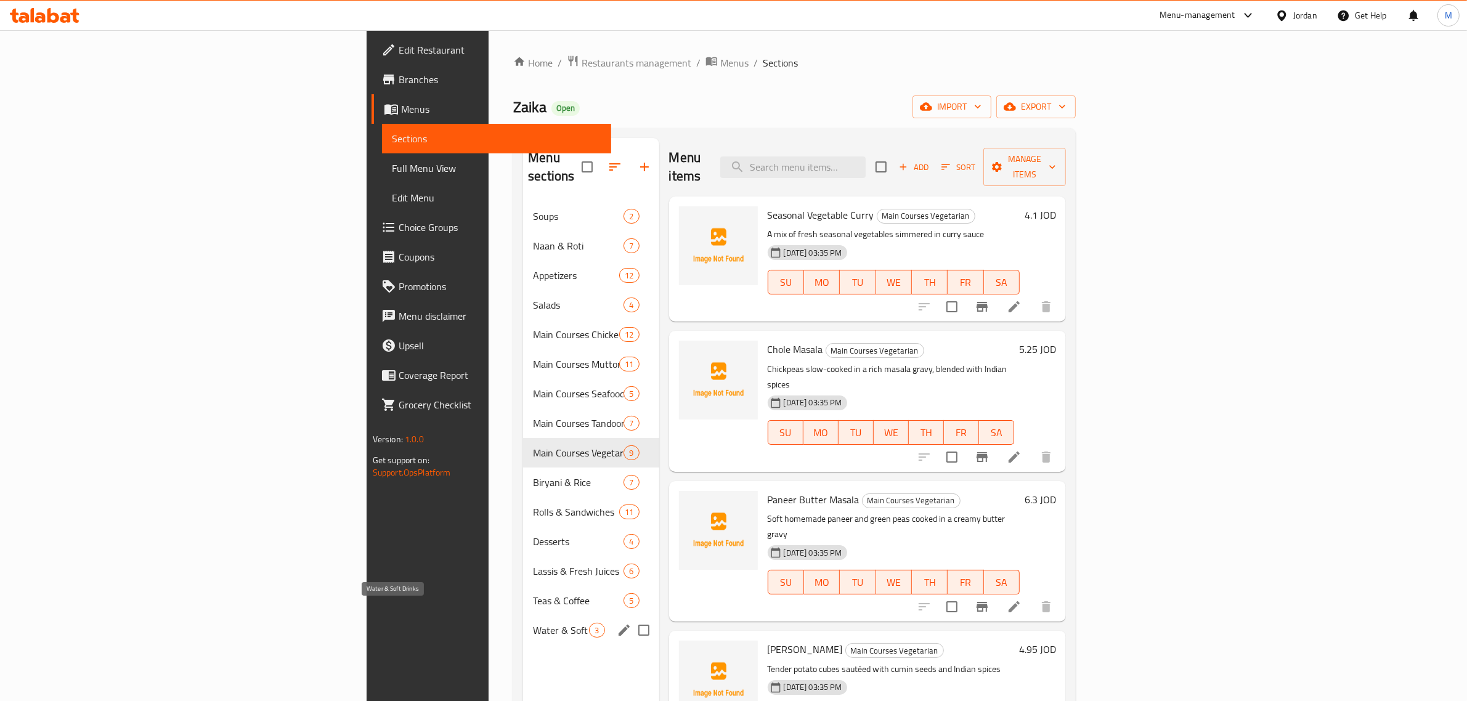
click at [533, 623] on span "Water & Soft Drinks" at bounding box center [561, 630] width 56 height 15
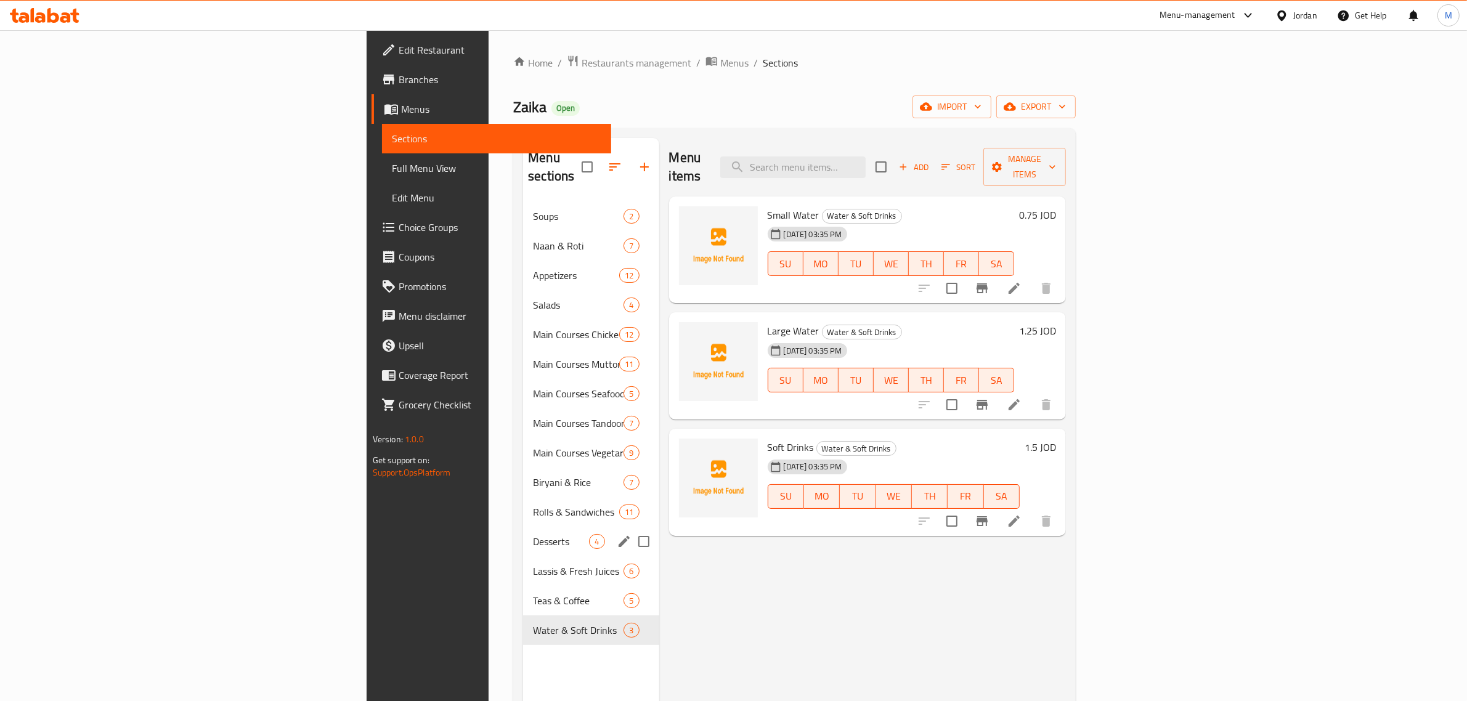
click at [523, 527] on div "Desserts 4" at bounding box center [591, 542] width 136 height 30
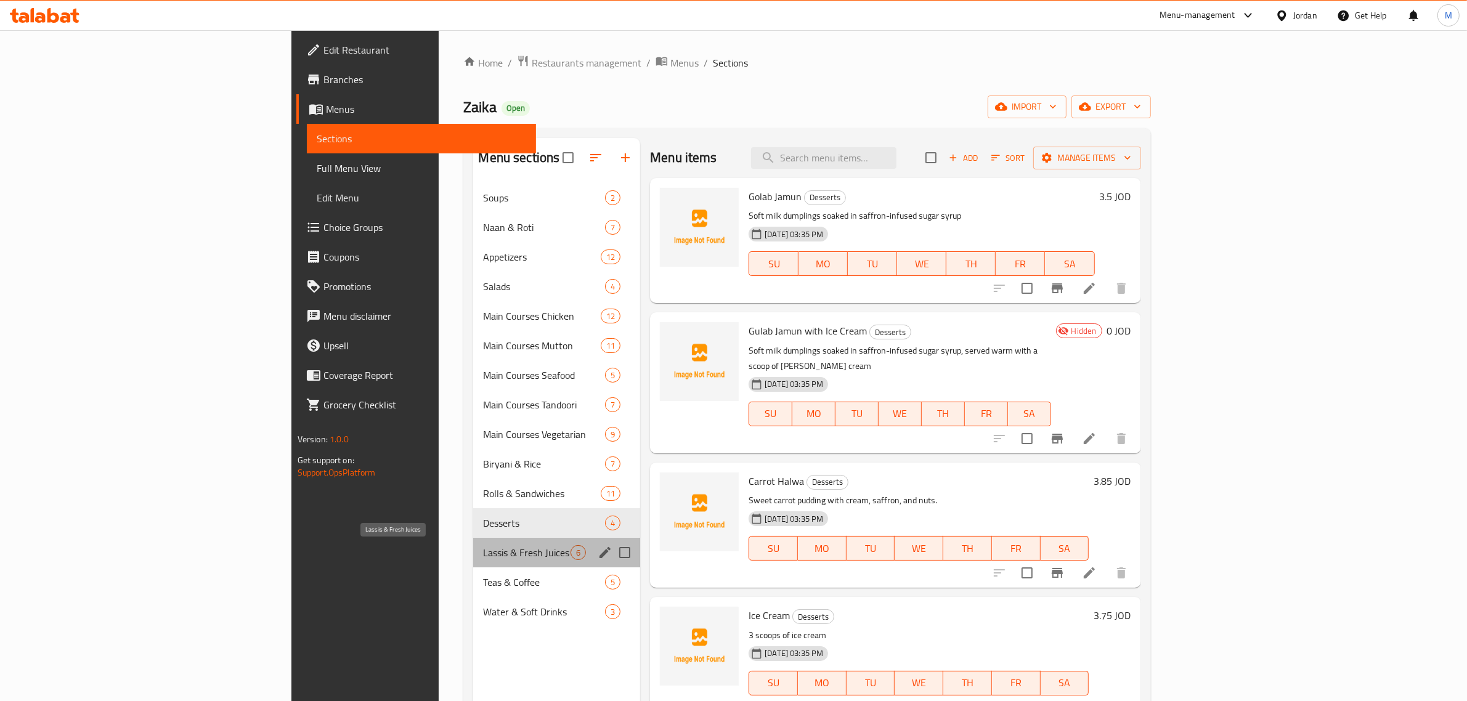
click at [483, 552] on span "Lassis & Fresh Juices" at bounding box center [526, 552] width 87 height 15
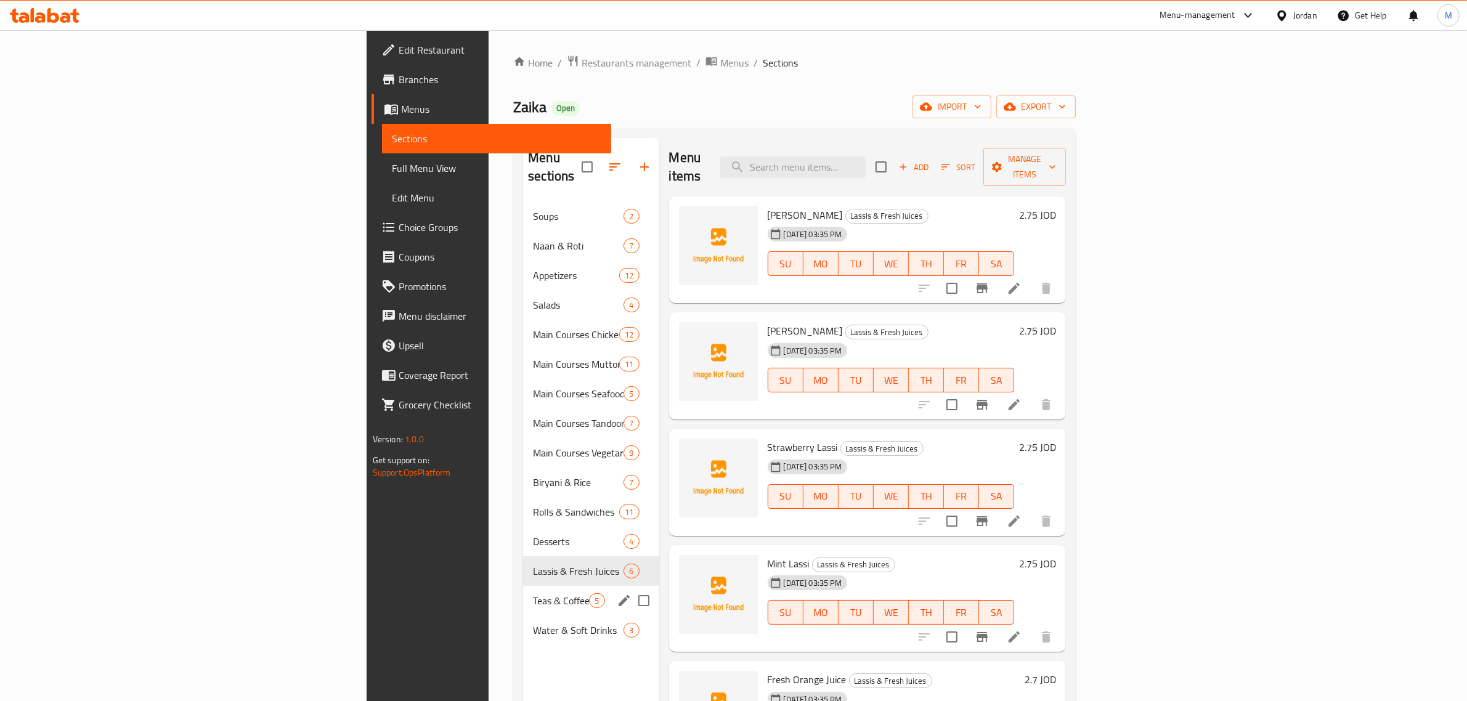
click at [533, 593] on span "Teas & Coffee" at bounding box center [561, 600] width 56 height 15
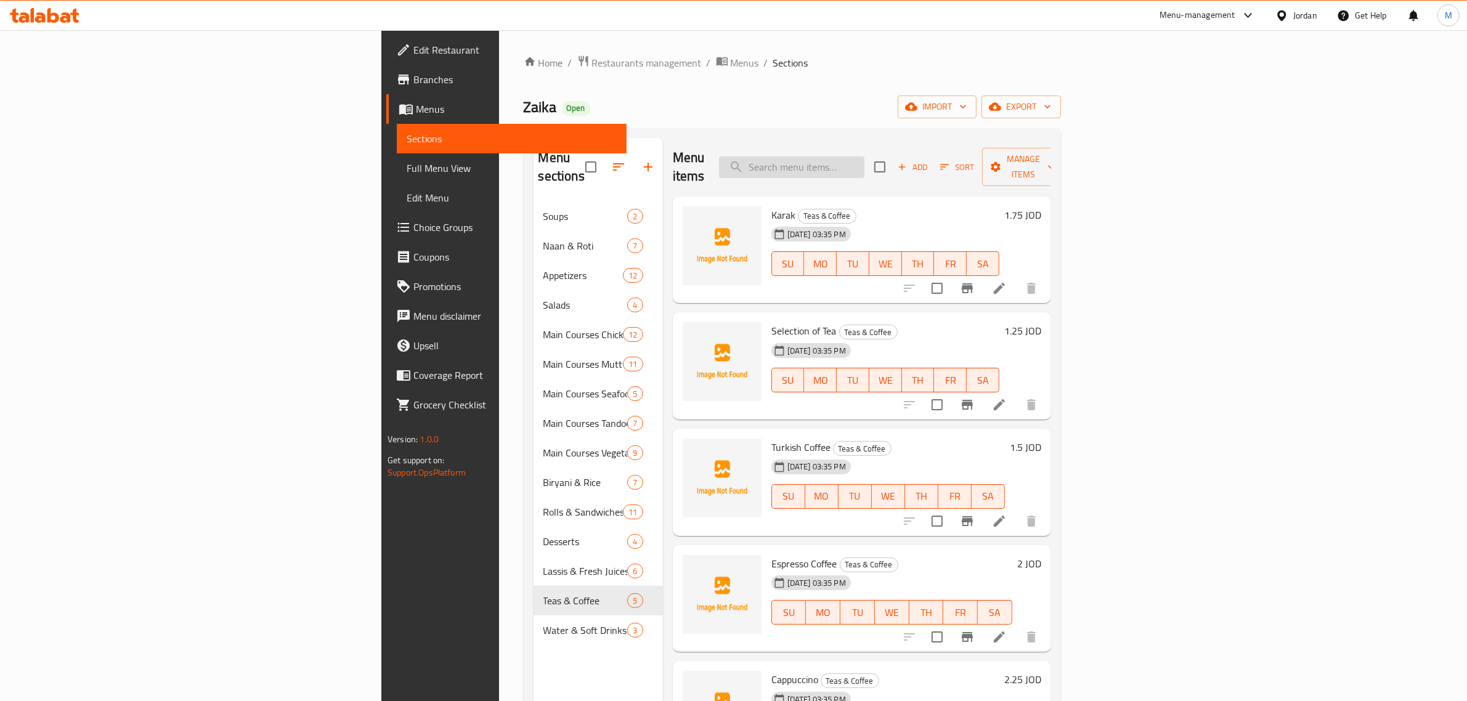
click at [864, 160] on input "search" at bounding box center [791, 168] width 145 height 22
paste input "Chole Masala"
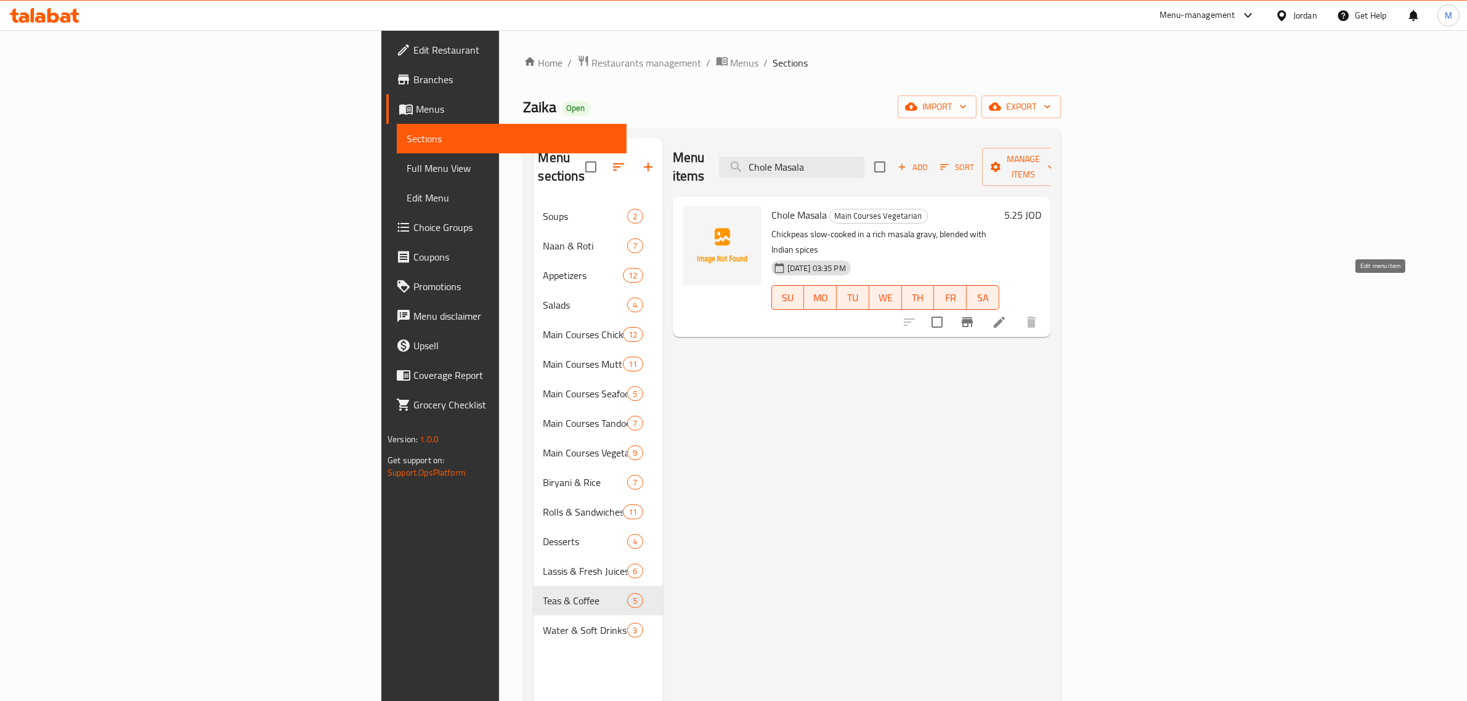
type input "Chole Masala"
click at [1007, 315] on icon at bounding box center [999, 322] width 15 height 15
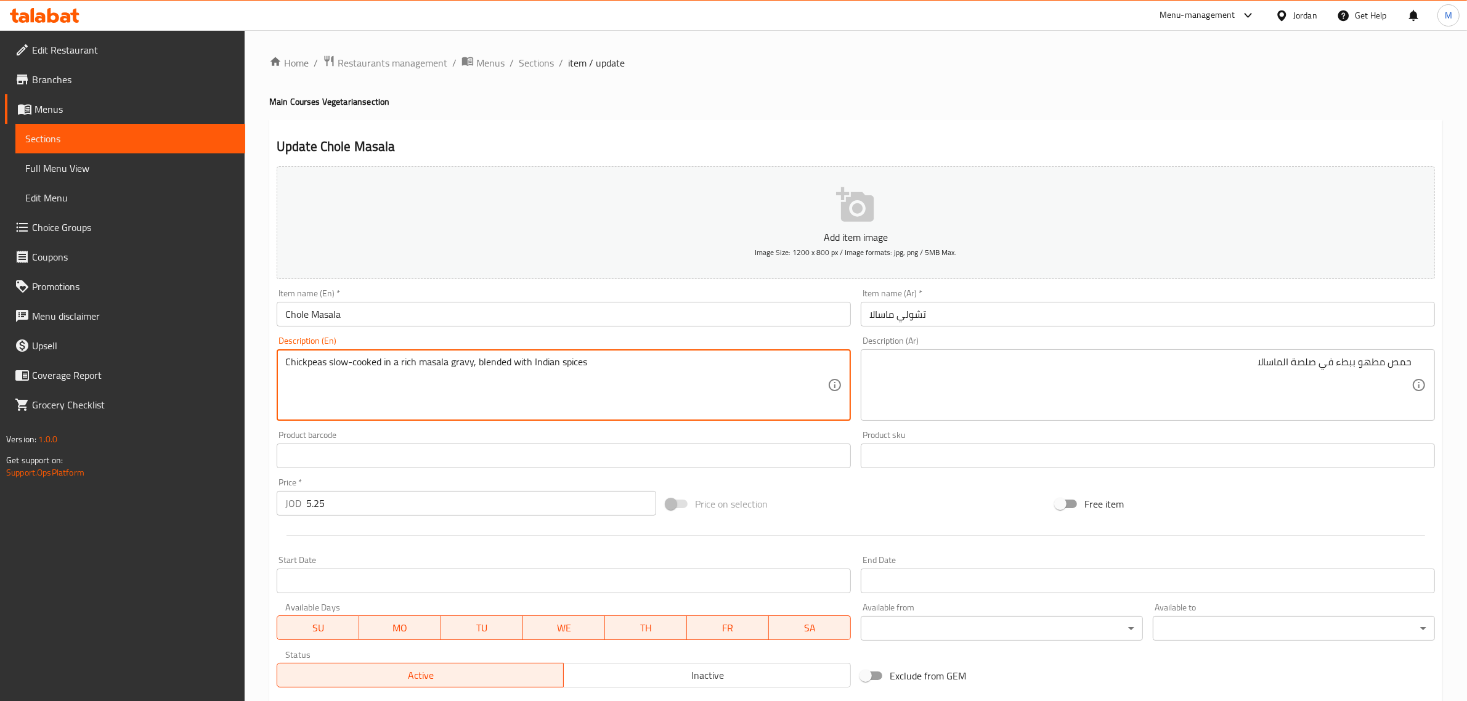
drag, startPoint x: 635, startPoint y: 365, endPoint x: 478, endPoint y: 362, distance: 157.1
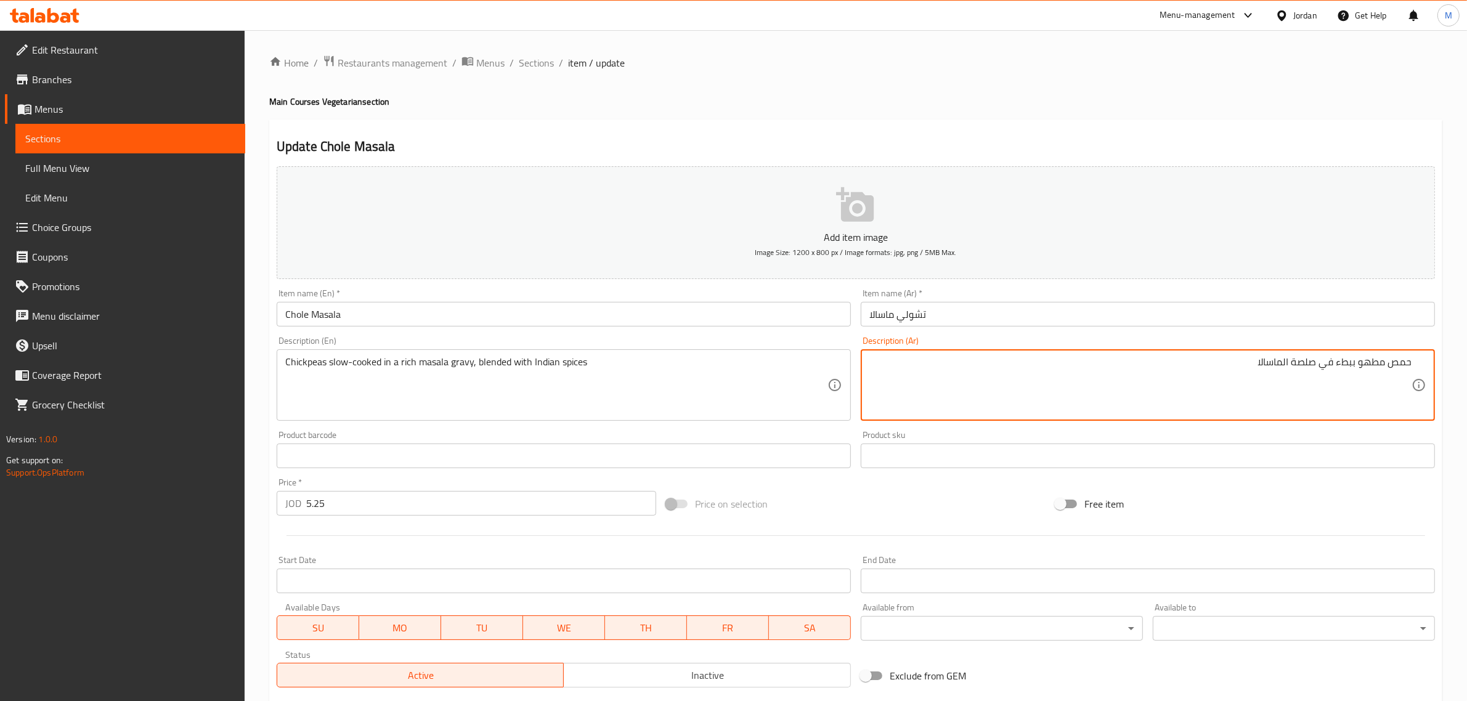
paste textarea "ممزوج بالتوابل الهندية"
click at [1258, 365] on textarea "حمص مطهو ببطء في صلصة الماسالا ممزوج بالتوابل الهندية" at bounding box center [1140, 385] width 542 height 59
type textarea "حمص مطهو ببطء في صلصة الماسالا ممزوج بالتوابل الهندية"
click at [467, 312] on input "Chole Masala" at bounding box center [564, 314] width 574 height 25
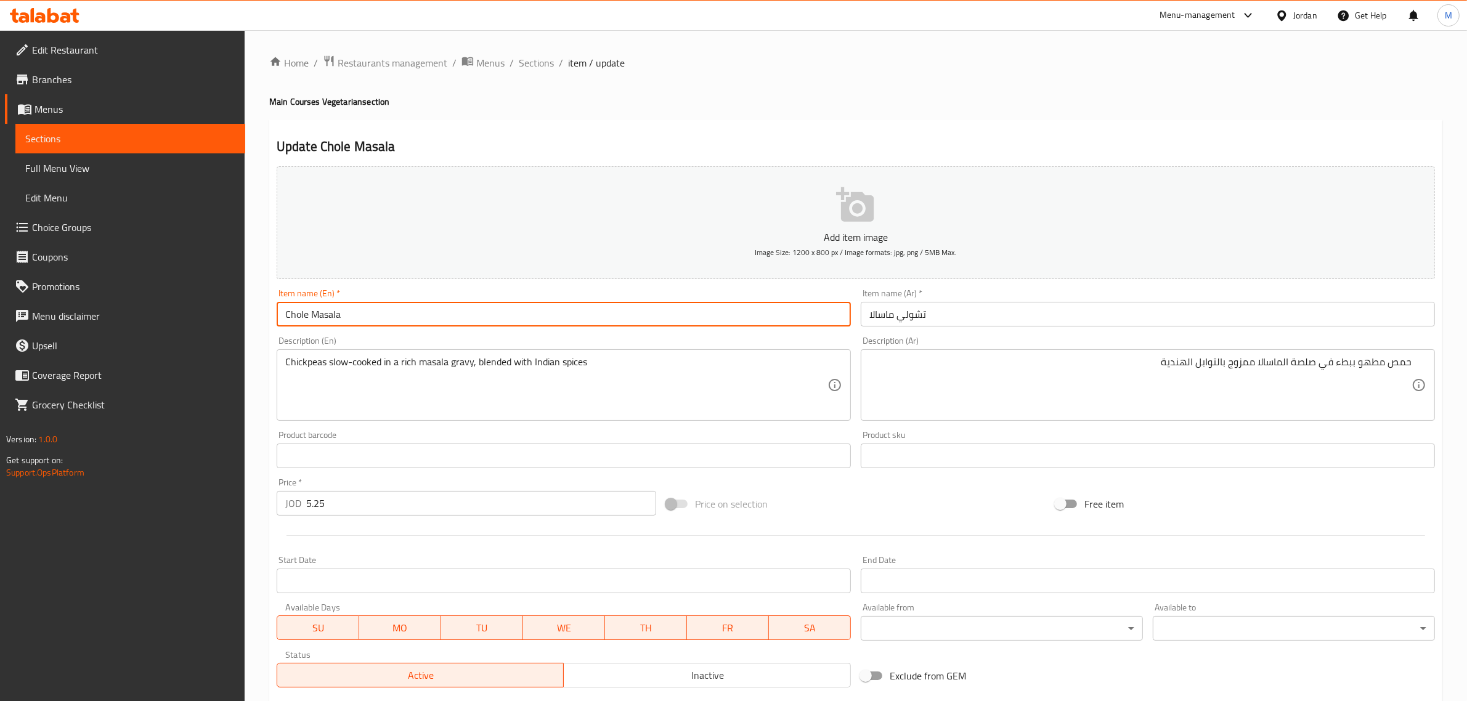
click at [535, 62] on span "Sections" at bounding box center [536, 62] width 35 height 15
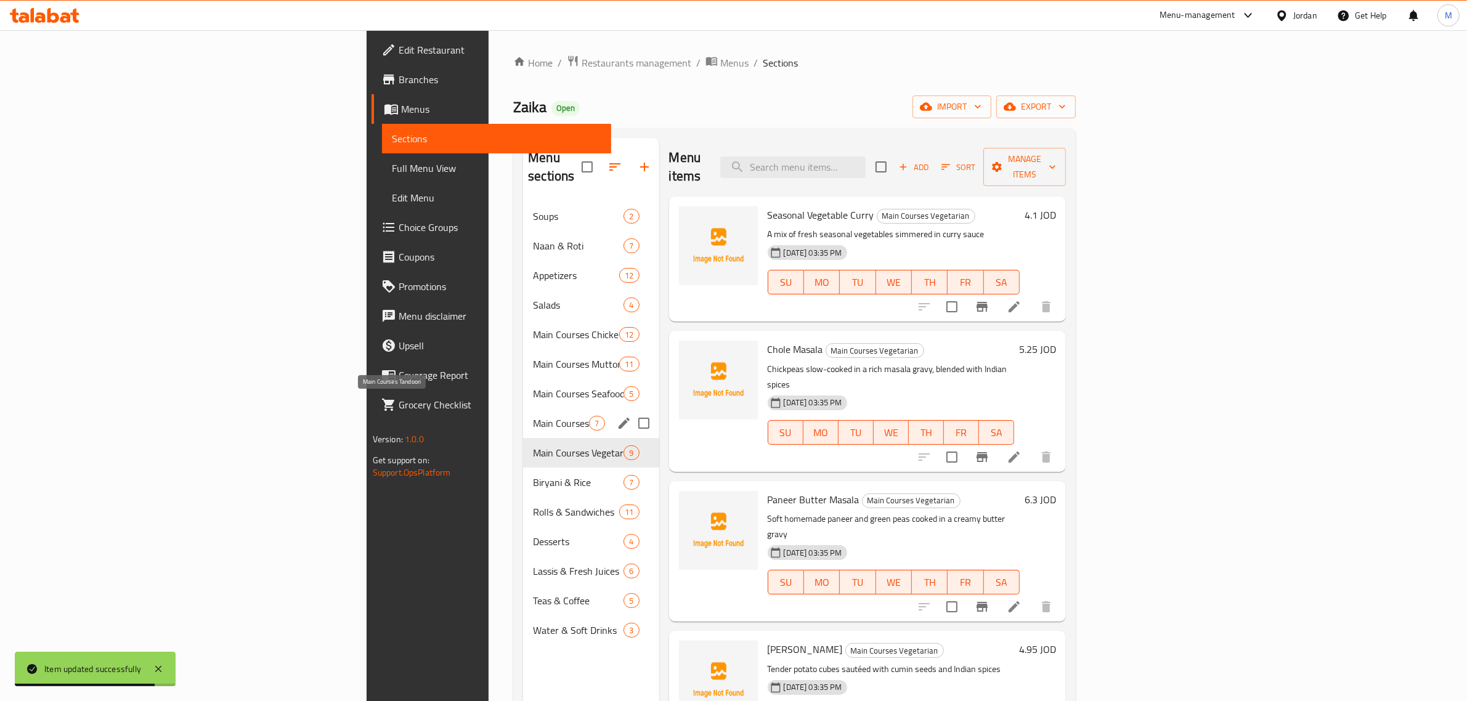
click at [533, 416] on span "Main Courses Tandoori" at bounding box center [561, 423] width 56 height 15
